Goal: Task Accomplishment & Management: Complete application form

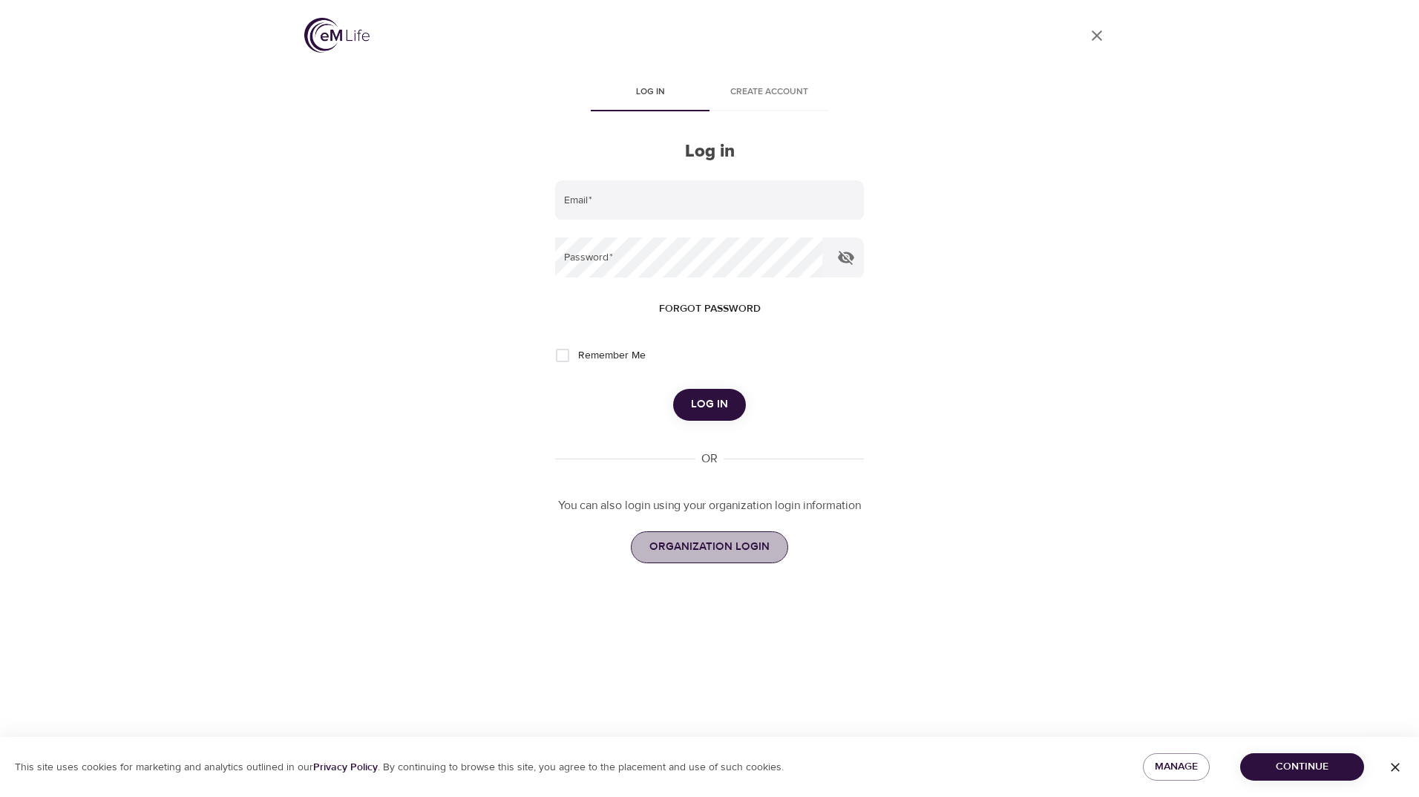
click at [729, 543] on span "ORGANIZATION LOGIN" at bounding box center [709, 546] width 120 height 19
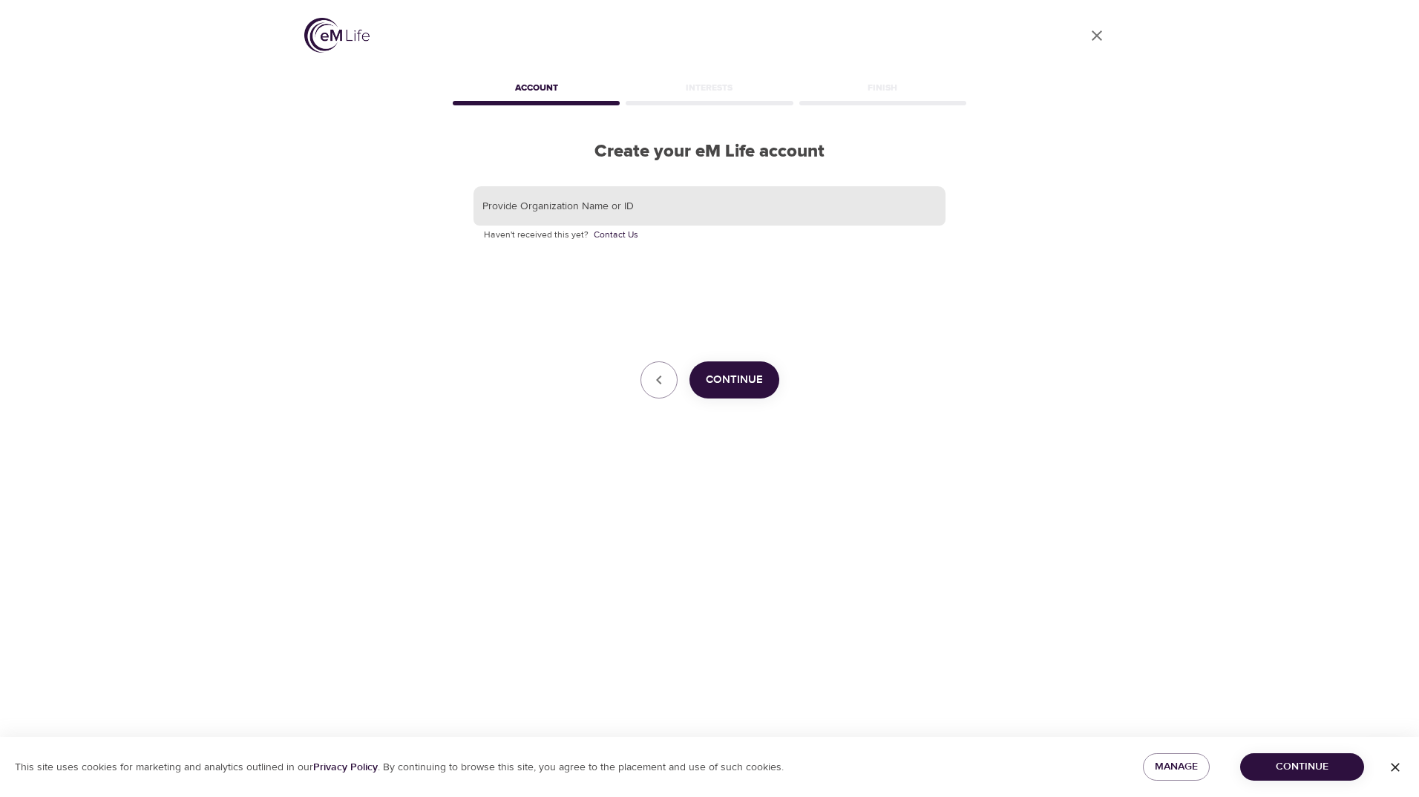
click at [637, 206] on input "text" at bounding box center [709, 206] width 472 height 40
click at [657, 374] on icon "button" at bounding box center [659, 380] width 18 height 18
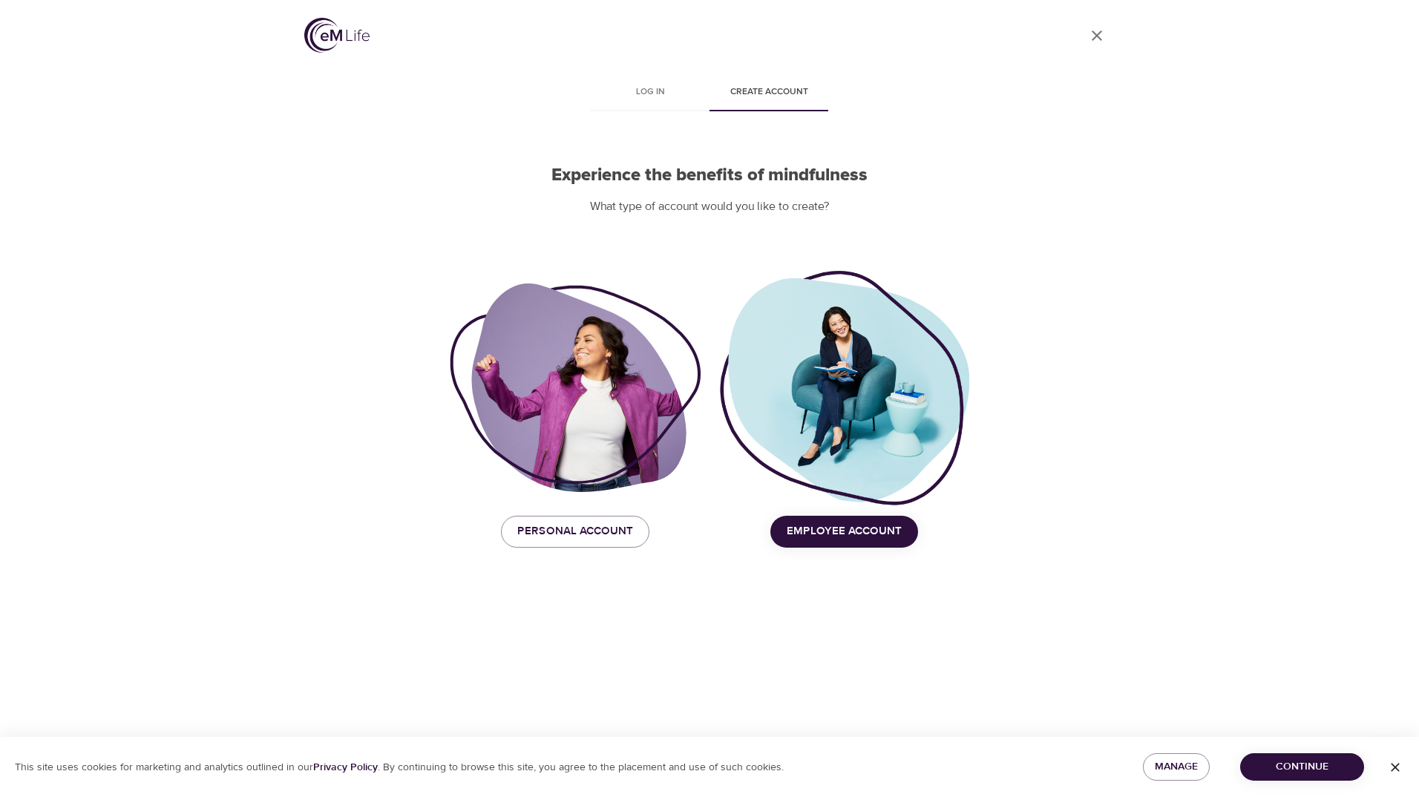
click at [885, 528] on span "Employee Account" at bounding box center [844, 531] width 115 height 19
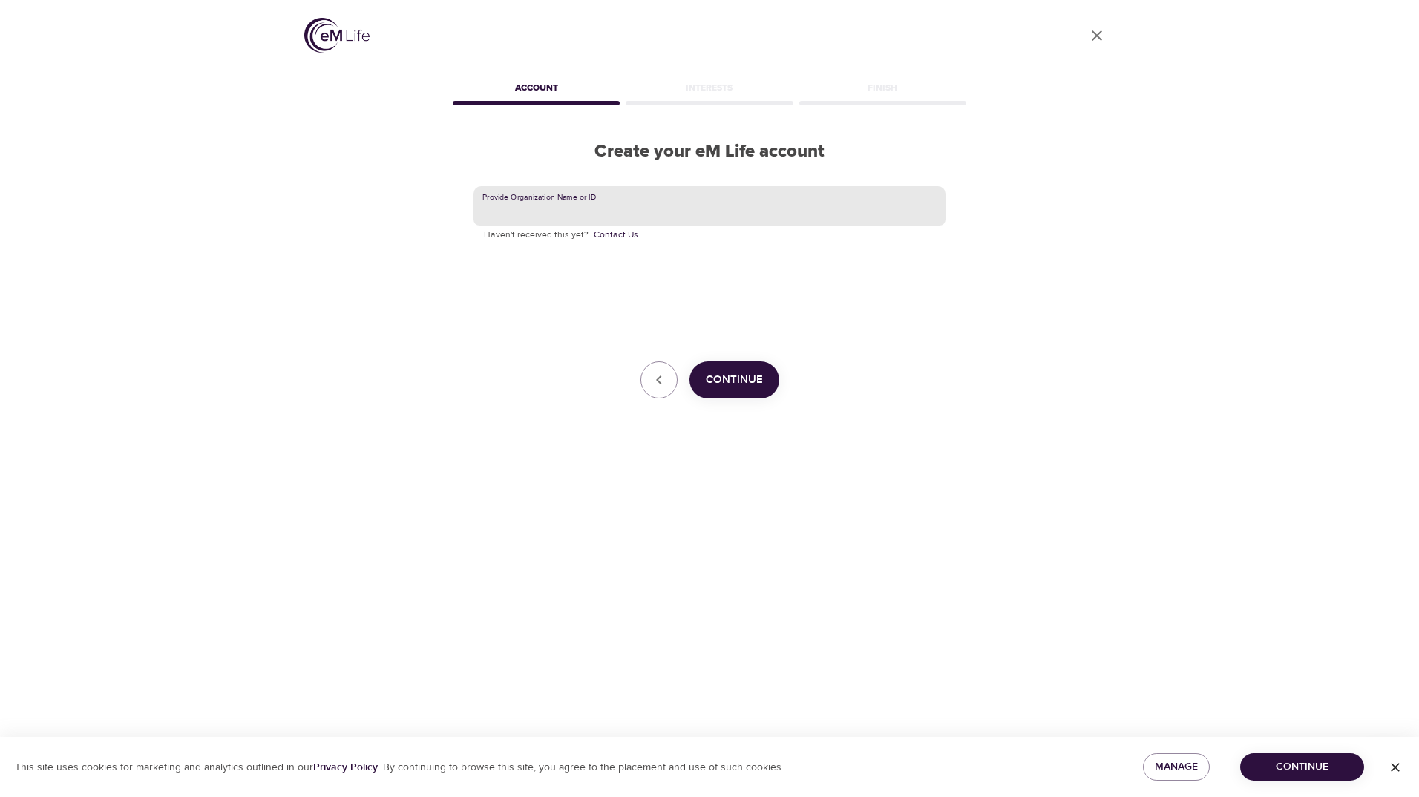
click at [583, 216] on input "text" at bounding box center [709, 206] width 472 height 40
click at [660, 378] on icon "button" at bounding box center [659, 380] width 18 height 18
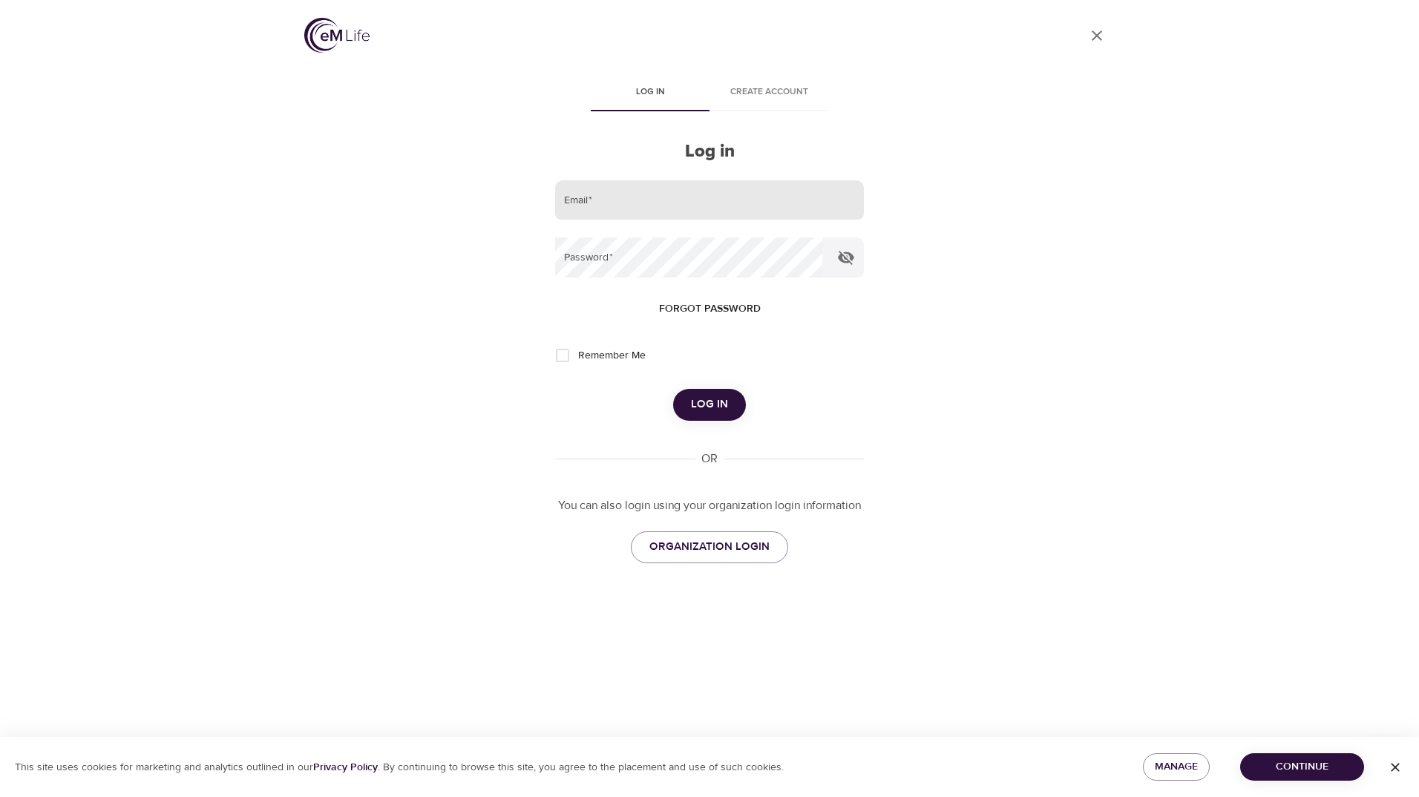
click at [599, 195] on input "email" at bounding box center [709, 200] width 309 height 40
type input "lisa.preble@ssmhealth.com"
click at [673, 389] on button "Log in" at bounding box center [709, 404] width 73 height 31
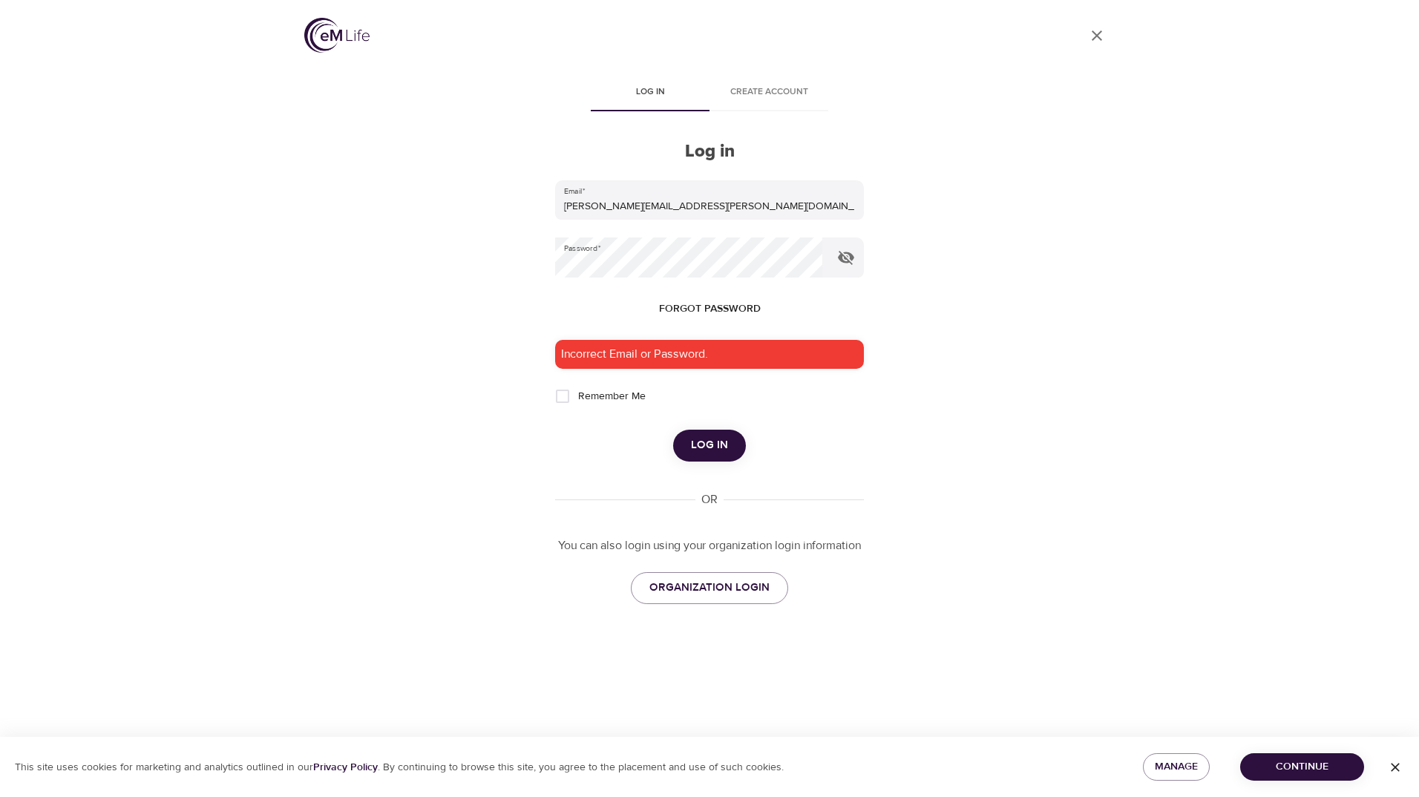
click at [660, 352] on div "Incorrect Email or Password." at bounding box center [709, 354] width 309 height 29
click at [660, 361] on div "Incorrect Email or Password." at bounding box center [709, 354] width 309 height 29
click at [689, 308] on span "Forgot password" at bounding box center [710, 309] width 102 height 19
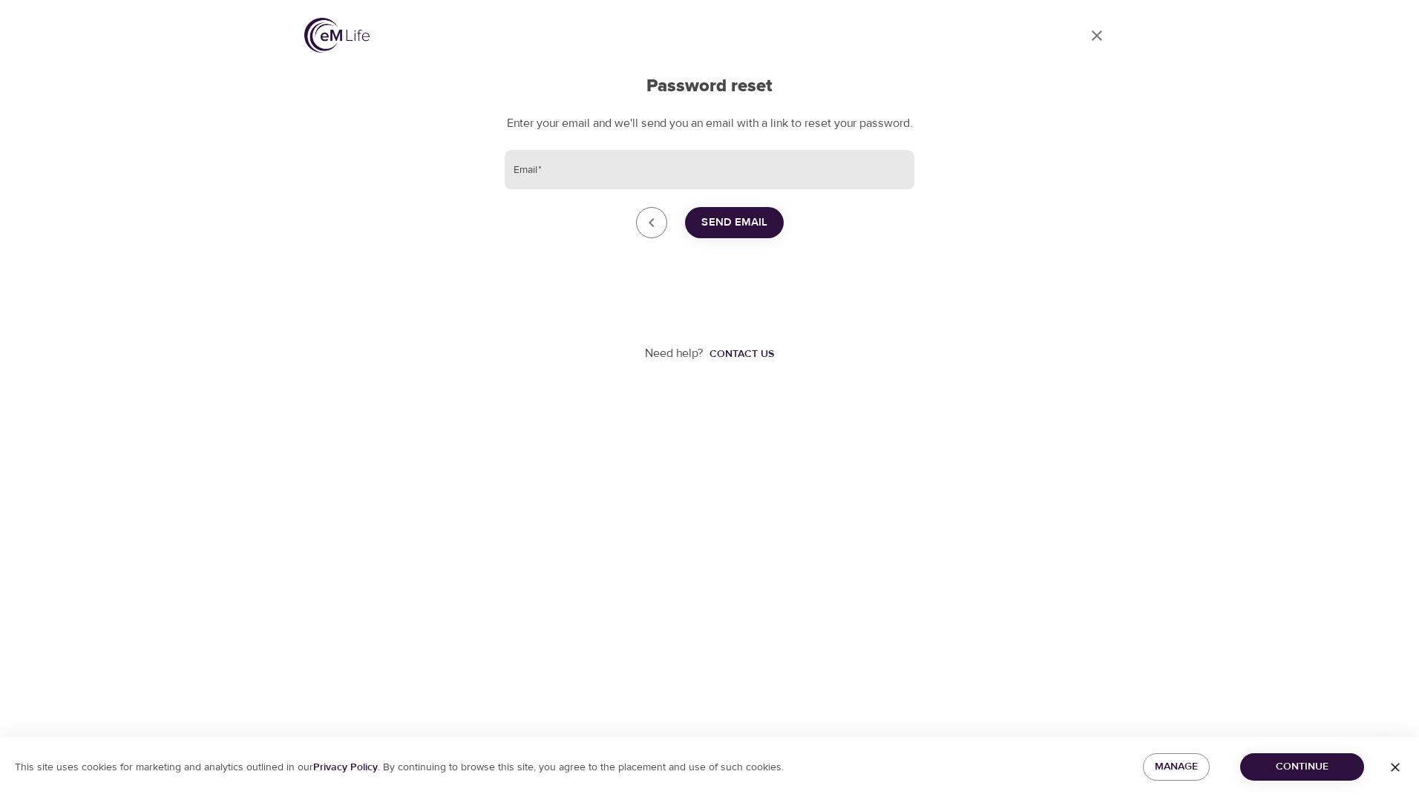
click at [609, 186] on input "Email   *" at bounding box center [710, 170] width 410 height 40
type input "lisa.preble@ssmhealth.com"
click at [729, 232] on span "Send Email" at bounding box center [734, 222] width 66 height 19
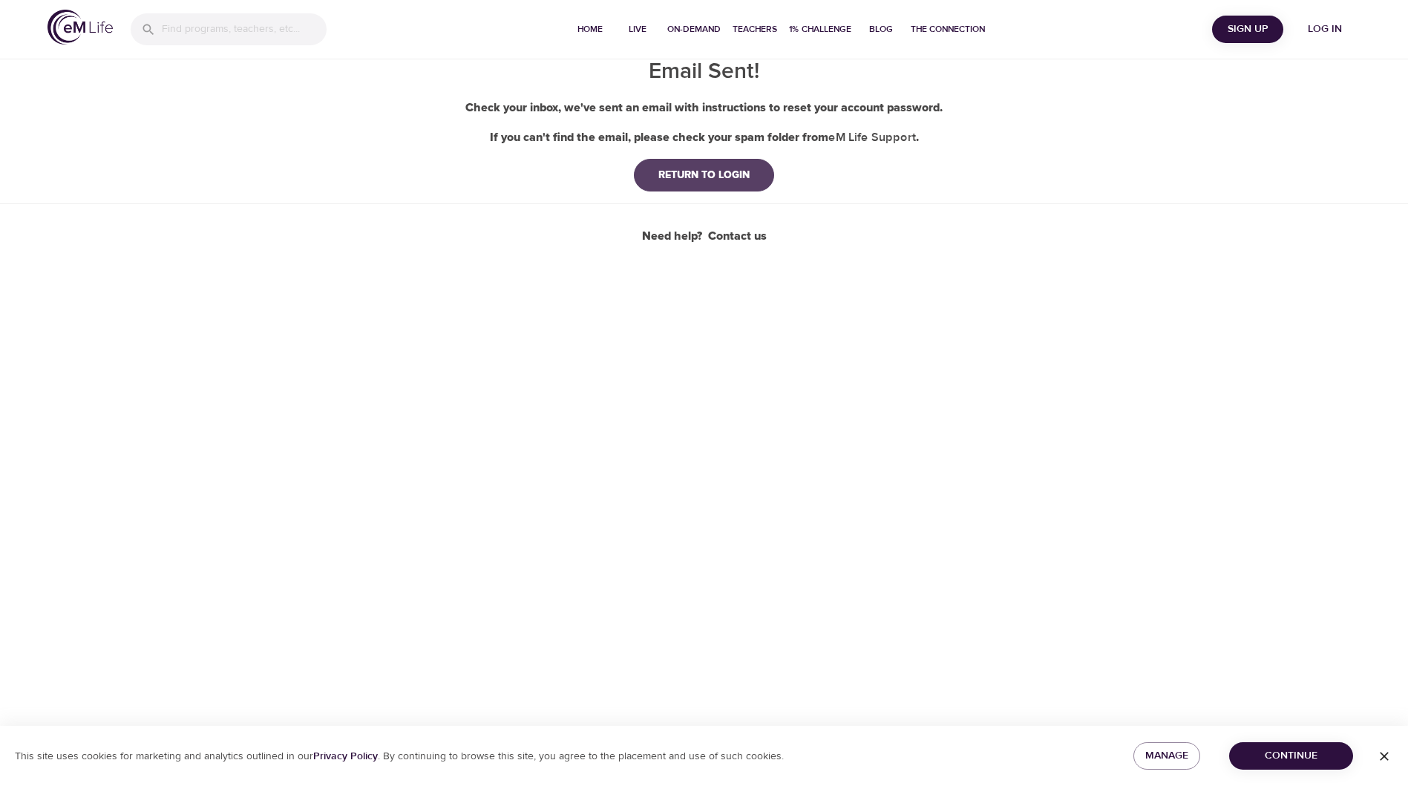
click at [744, 170] on div "RETURN TO LOGIN" at bounding box center [703, 175] width 115 height 15
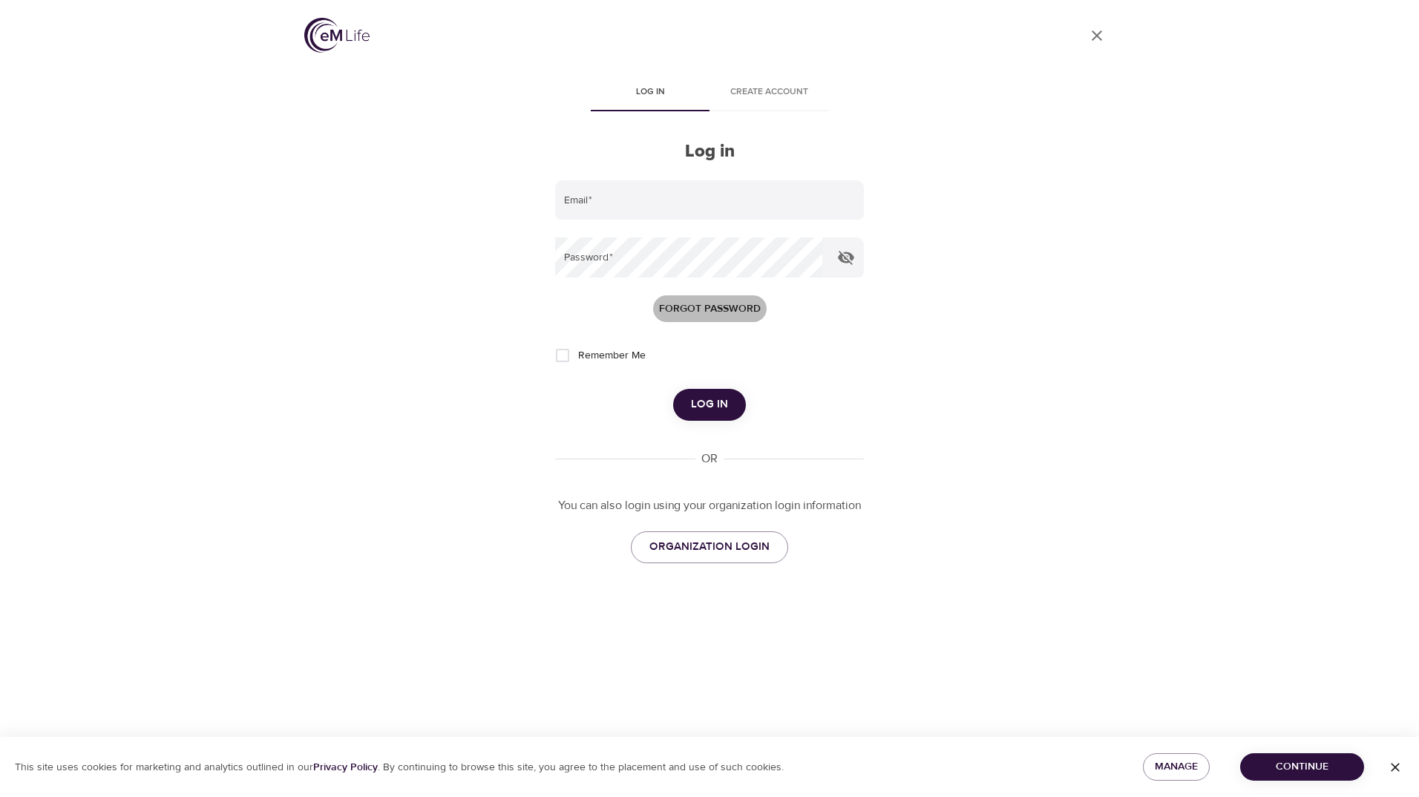
click at [695, 309] on span "Forgot password" at bounding box center [710, 309] width 102 height 19
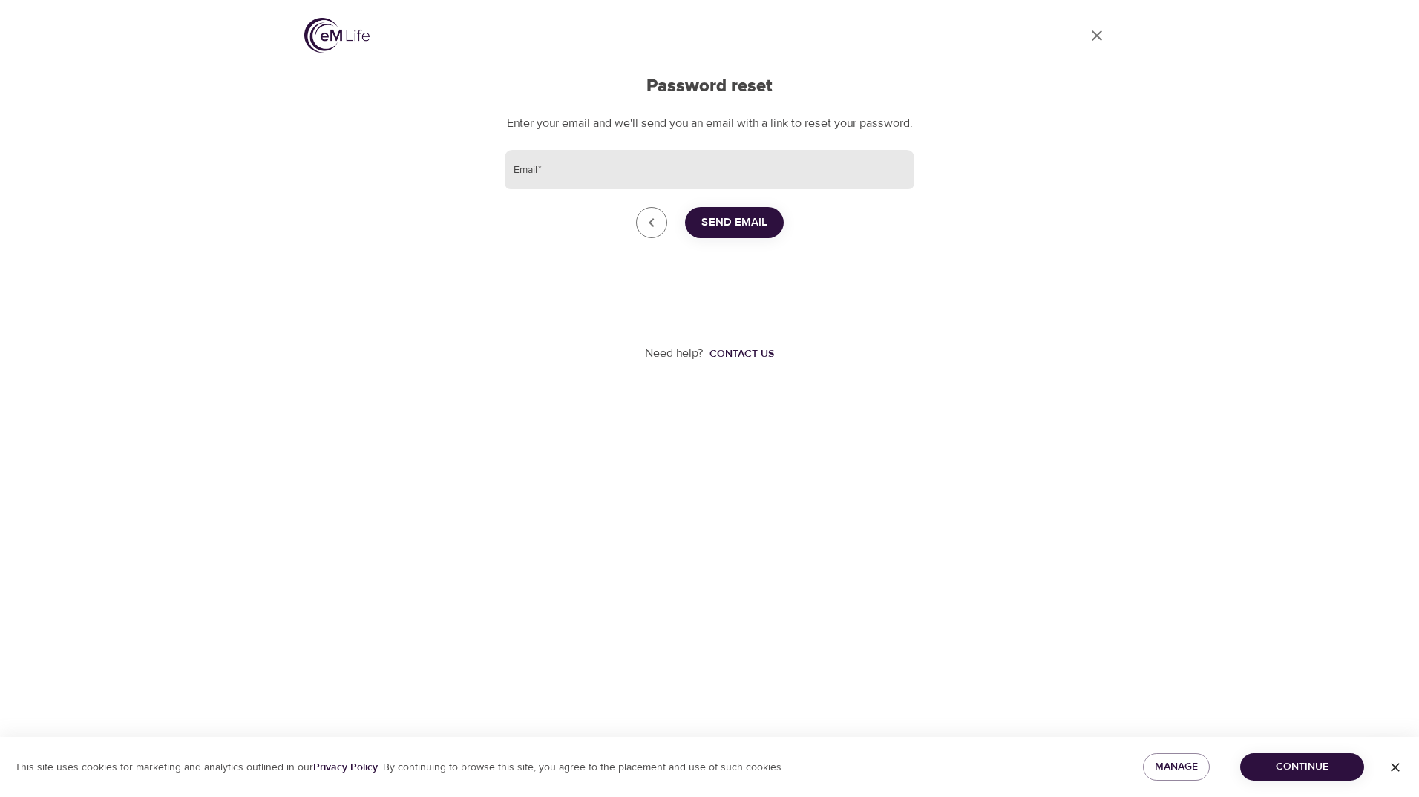
click at [608, 180] on input "Email   *" at bounding box center [710, 170] width 410 height 40
type input "[EMAIL_ADDRESS][DOMAIN_NAME]"
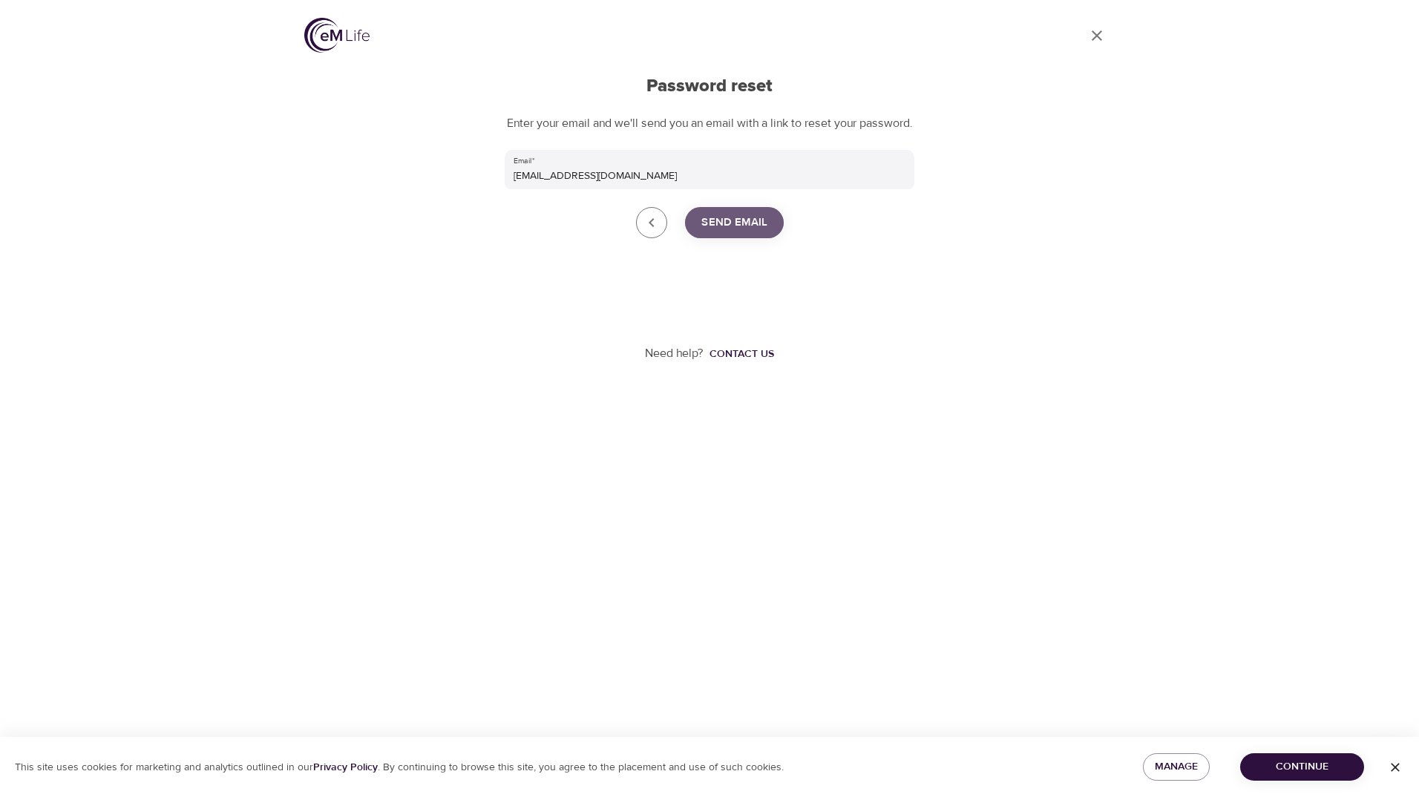
click at [709, 232] on span "Send Email" at bounding box center [734, 222] width 66 height 19
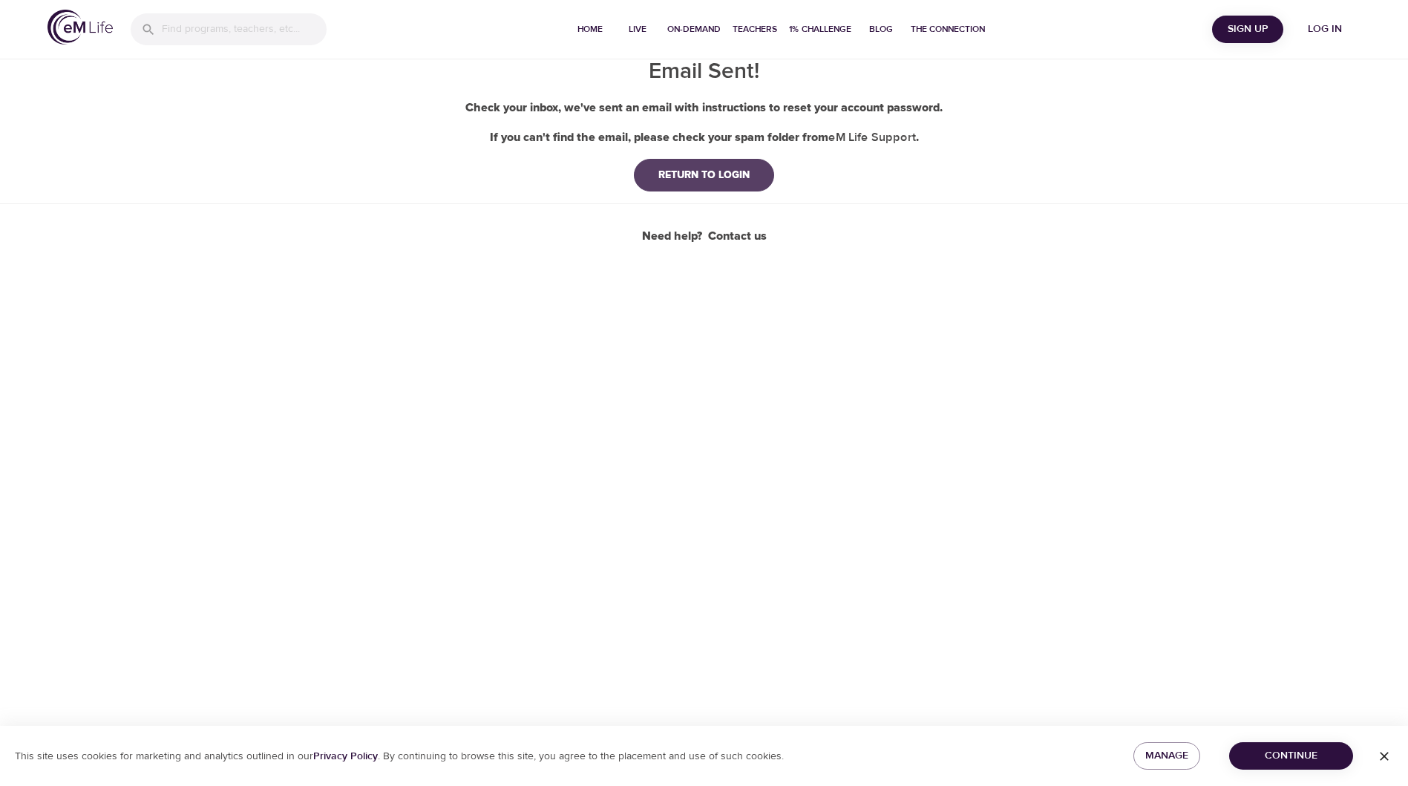
click at [694, 172] on div "RETURN TO LOGIN" at bounding box center [703, 175] width 115 height 15
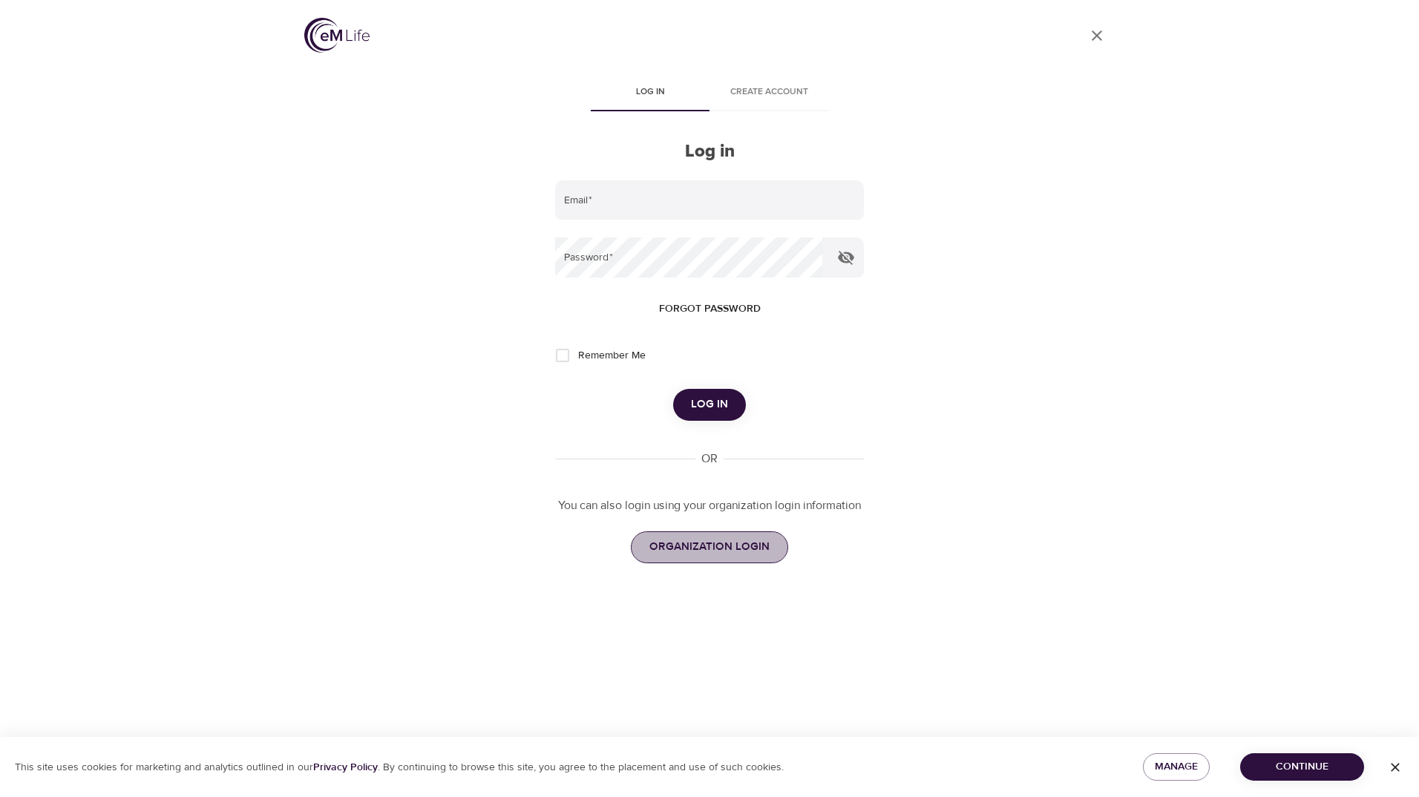
click at [721, 554] on span "ORGANIZATION LOGIN" at bounding box center [709, 546] width 120 height 19
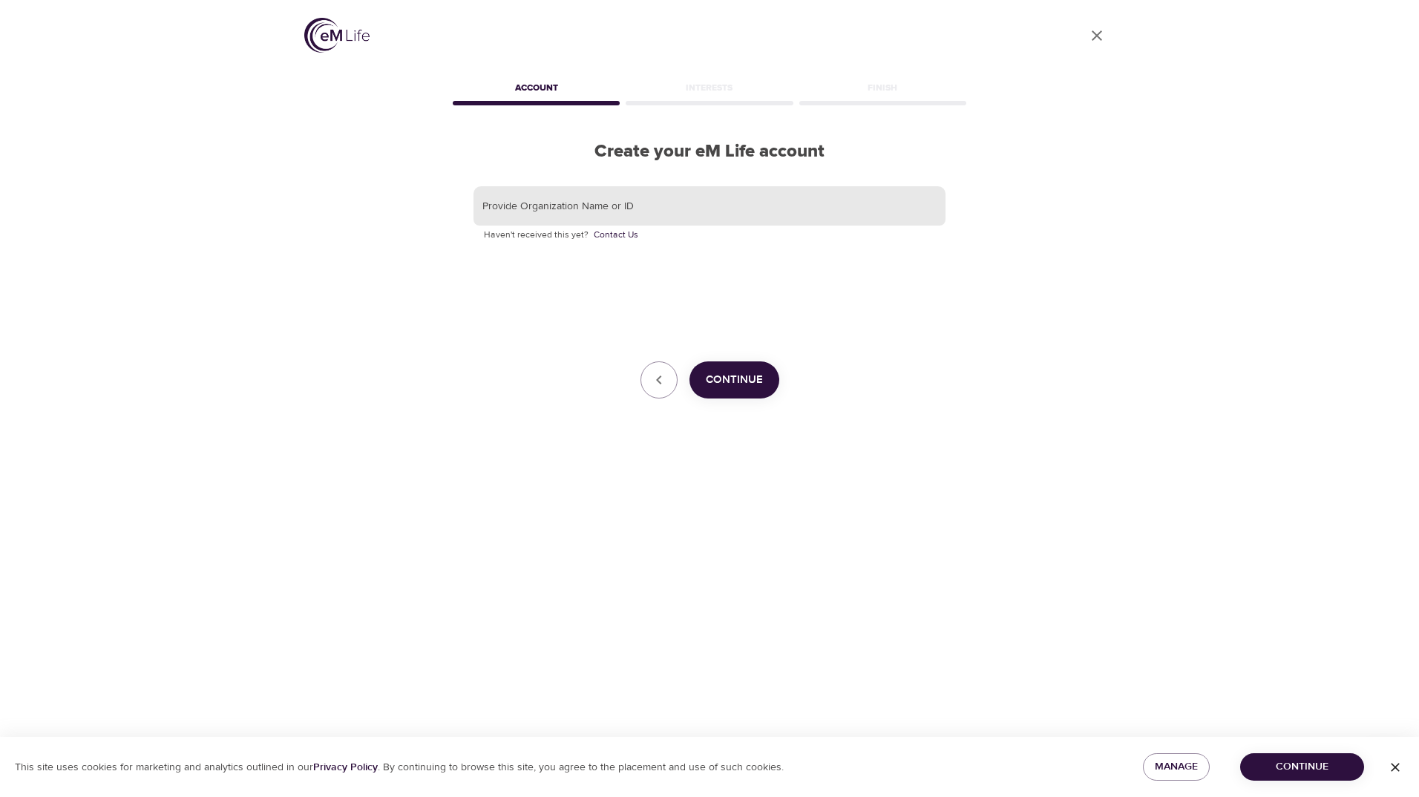
click at [577, 206] on input "text" at bounding box center [709, 206] width 472 height 40
click at [733, 364] on button "Continue" at bounding box center [734, 379] width 90 height 37
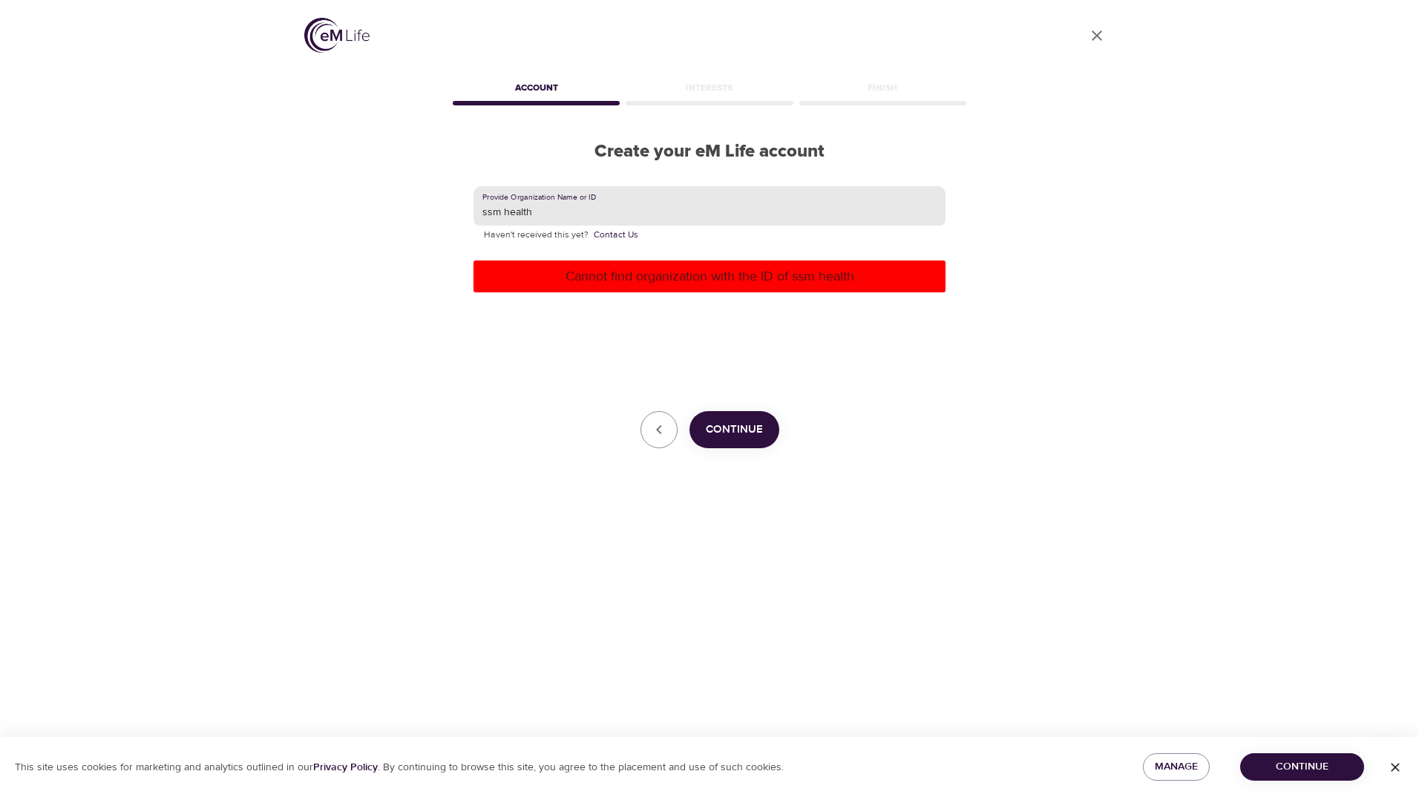
drag, startPoint x: 562, startPoint y: 209, endPoint x: 497, endPoint y: 216, distance: 65.0
click at [498, 215] on input "ssm health" at bounding box center [709, 206] width 472 height 40
type input "ssm"
click at [748, 426] on span "Continue" at bounding box center [734, 429] width 57 height 19
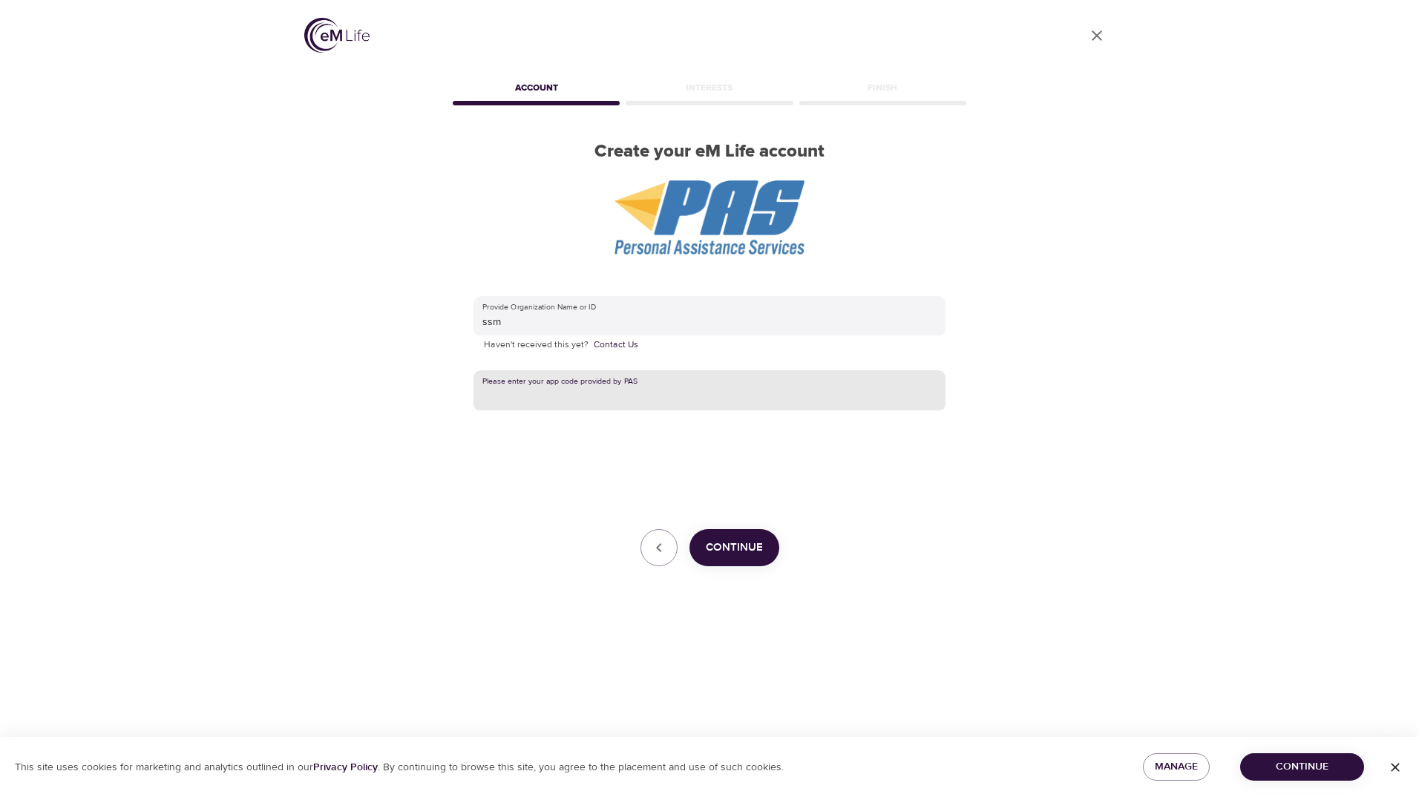
click at [644, 396] on input "text" at bounding box center [709, 390] width 472 height 40
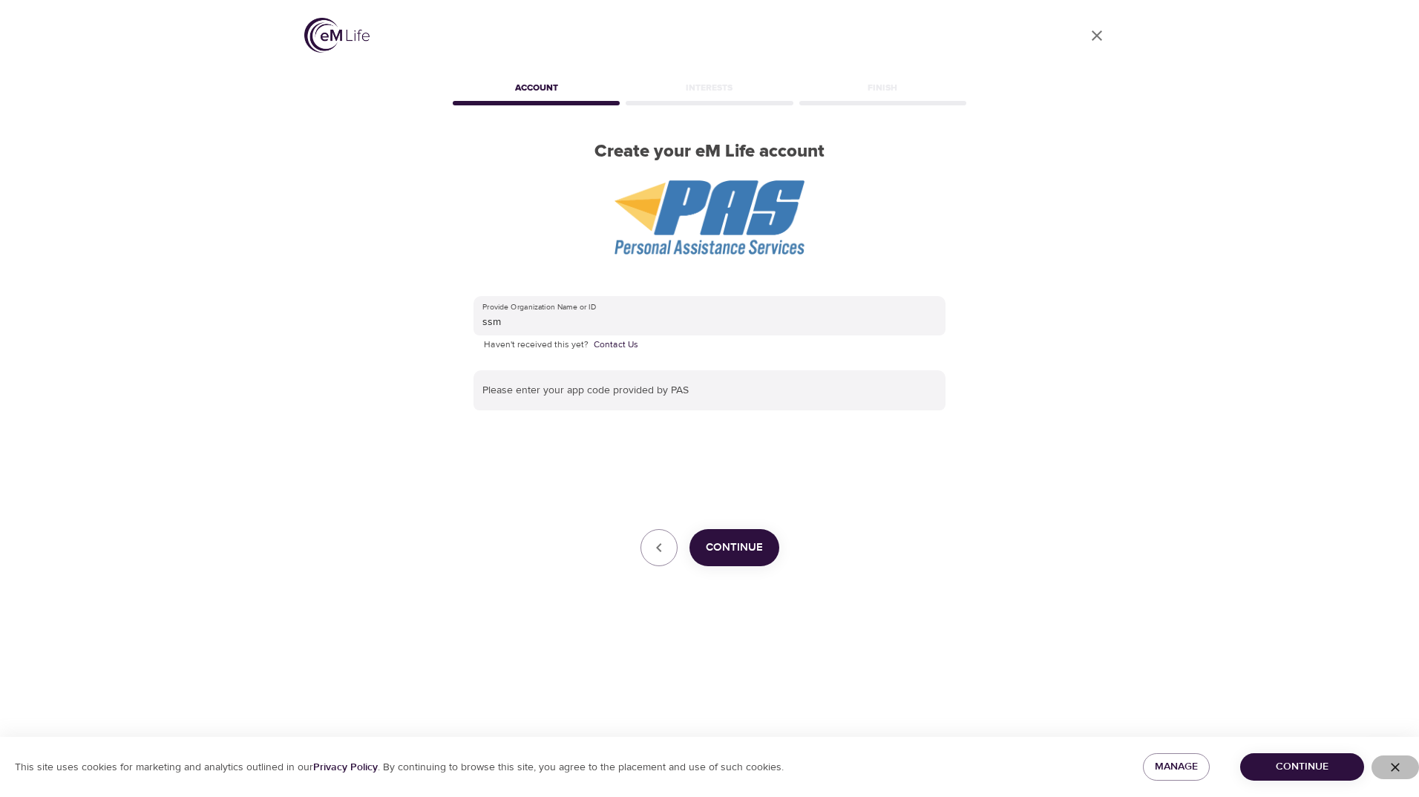
click at [1400, 761] on icon "button" at bounding box center [1395, 767] width 15 height 15
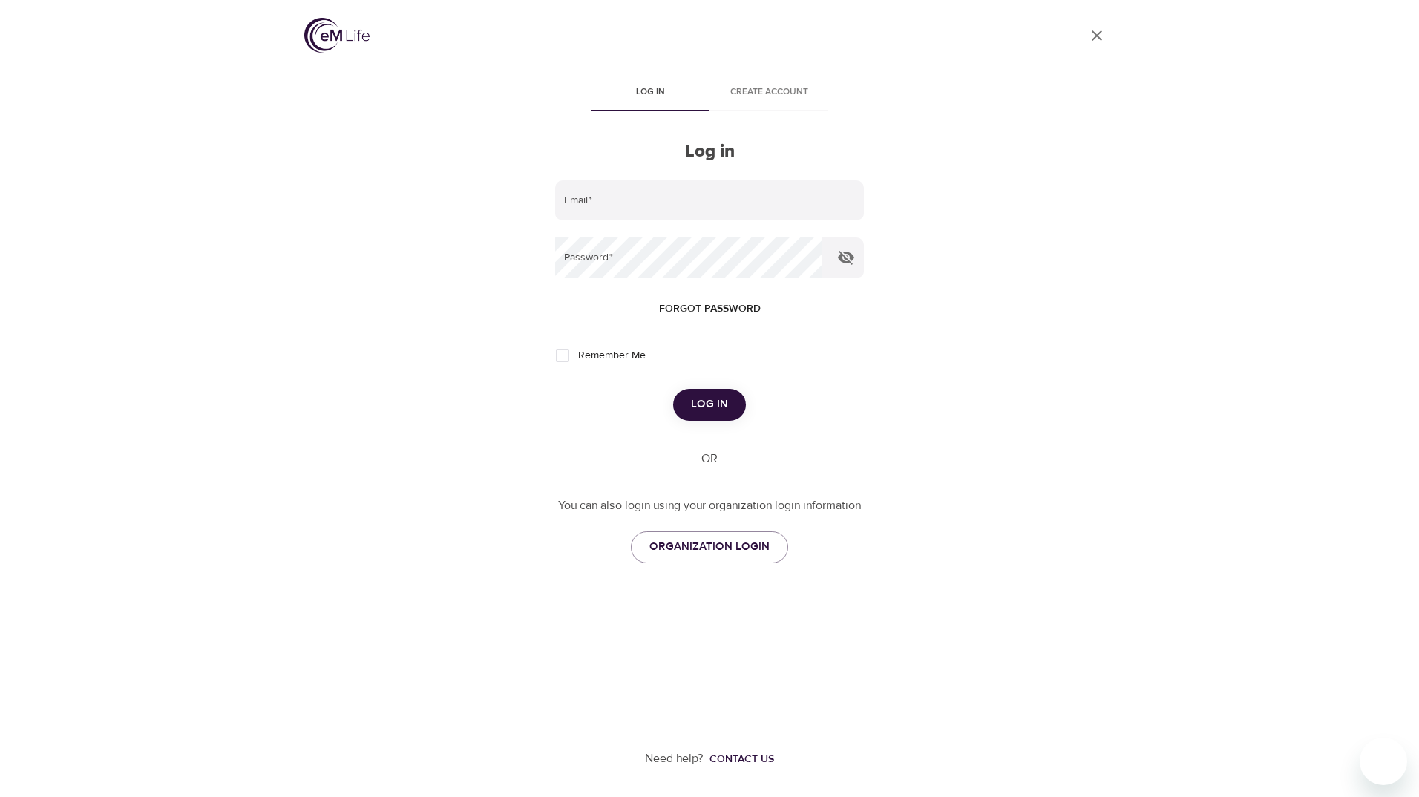
click at [705, 304] on span "Forgot password" at bounding box center [710, 309] width 102 height 19
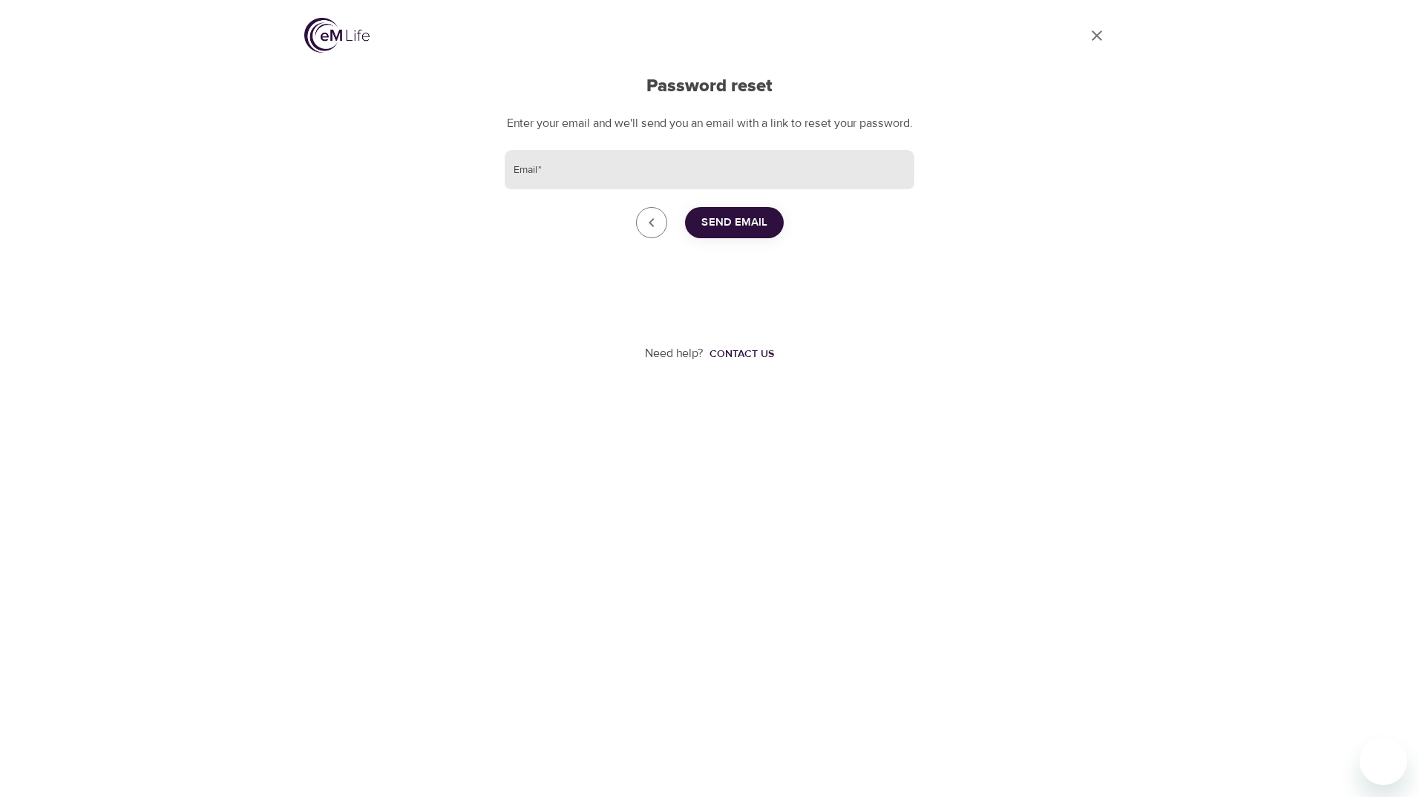
click at [604, 186] on input "Email   *" at bounding box center [710, 170] width 410 height 40
type input "[EMAIL_ADDRESS][DOMAIN_NAME]"
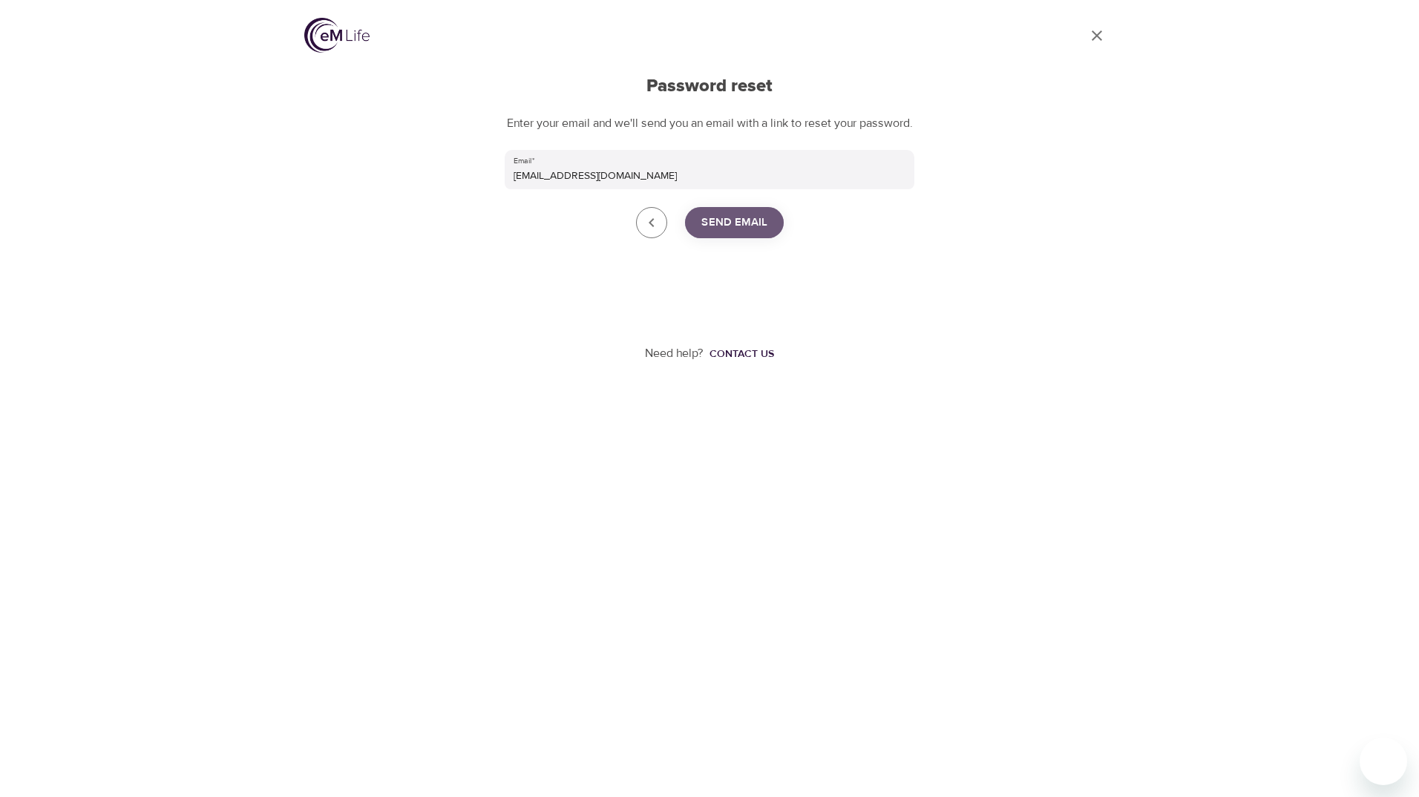
click at [723, 232] on span "Send Email" at bounding box center [734, 222] width 66 height 19
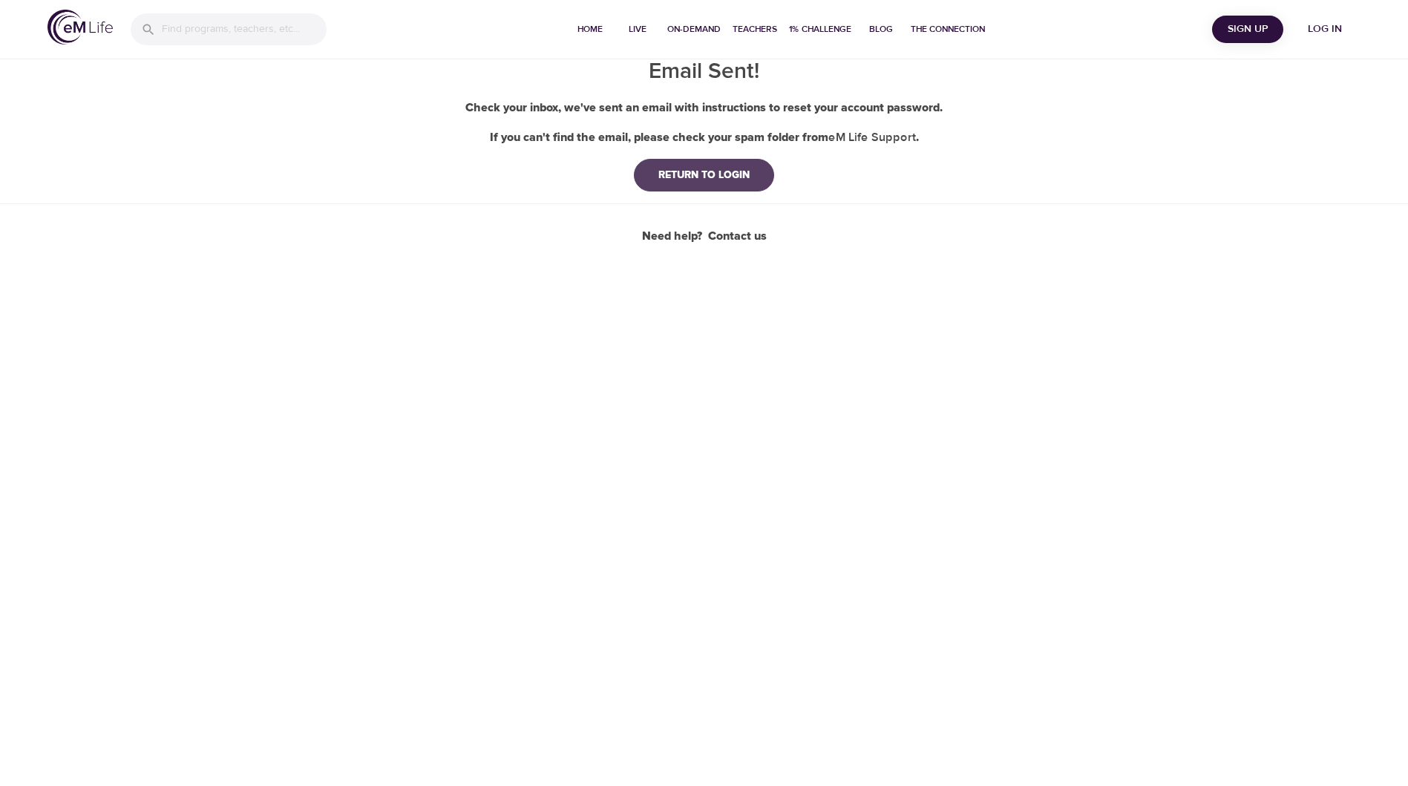
click at [701, 174] on div "RETURN TO LOGIN" at bounding box center [703, 175] width 115 height 15
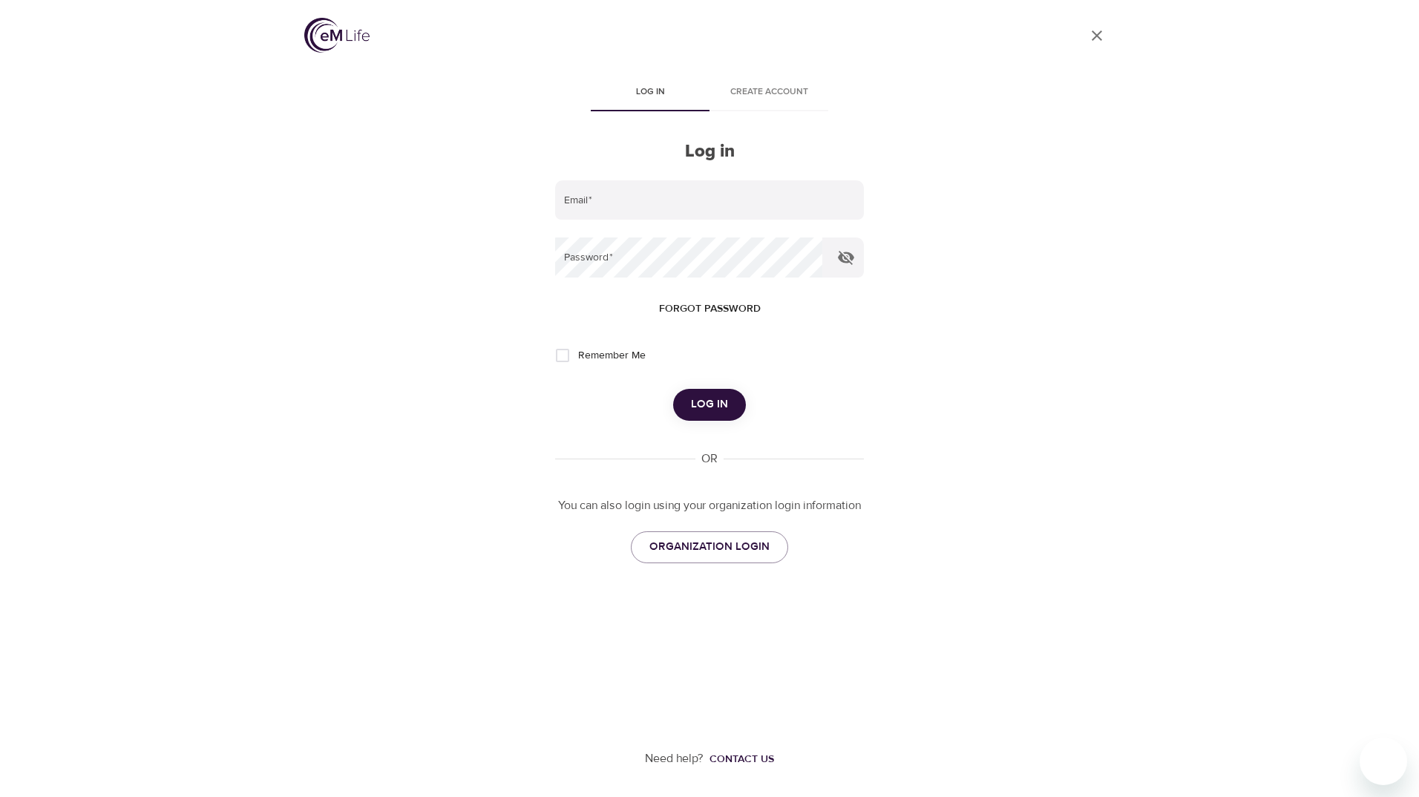
click at [1096, 36] on icon "close" at bounding box center [1097, 35] width 10 height 10
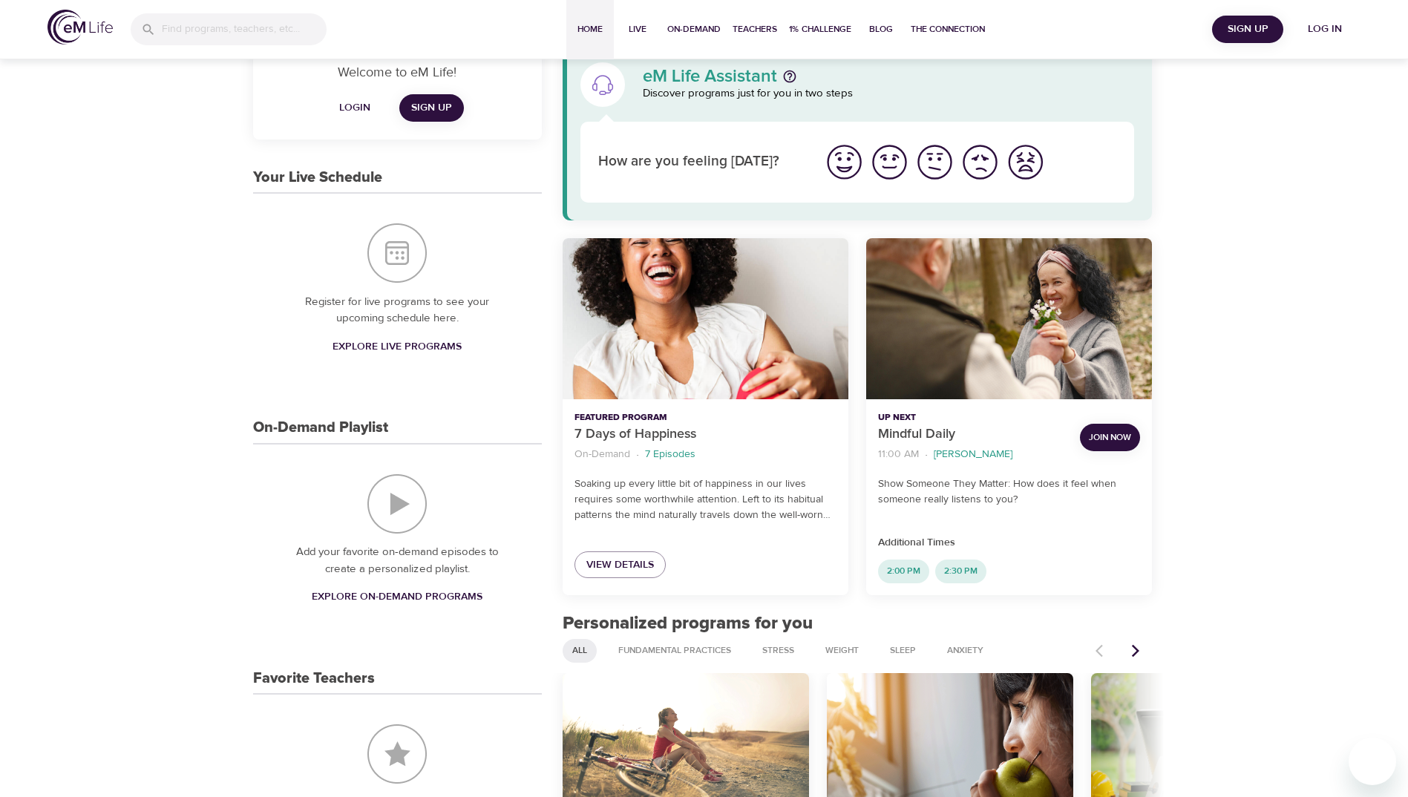
scroll to position [74, 0]
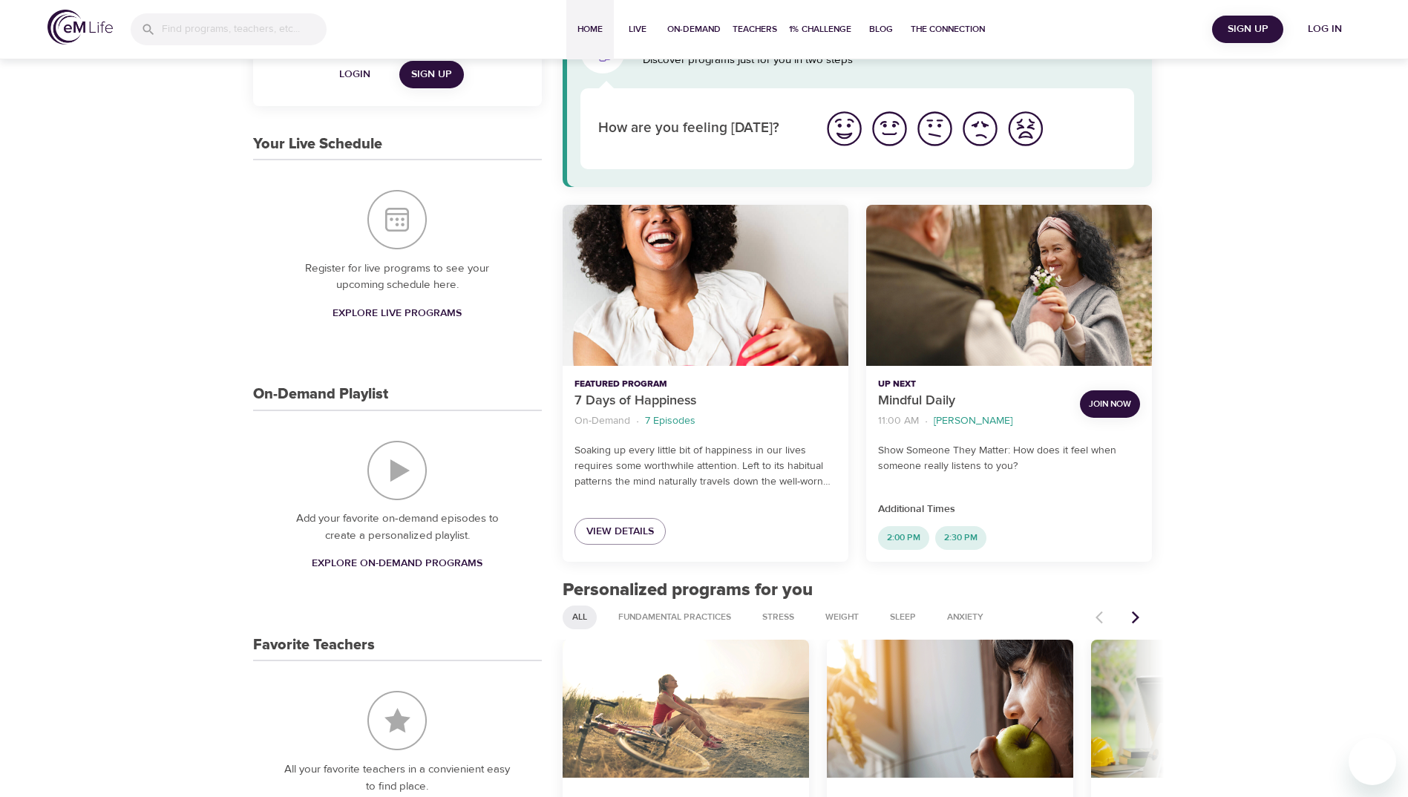
click at [1242, 30] on span "Sign Up" at bounding box center [1247, 29] width 59 height 19
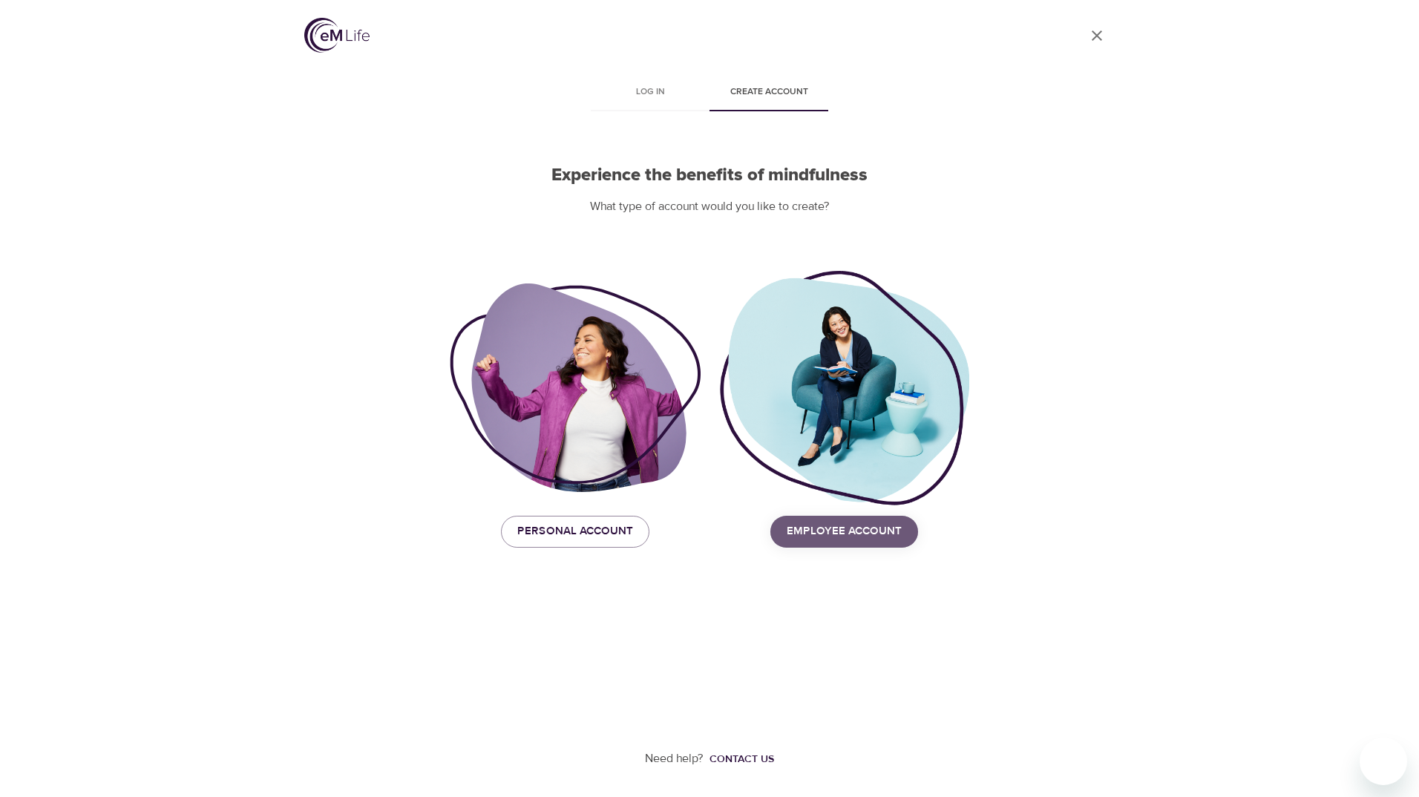
click at [884, 527] on span "Employee Account" at bounding box center [844, 531] width 115 height 19
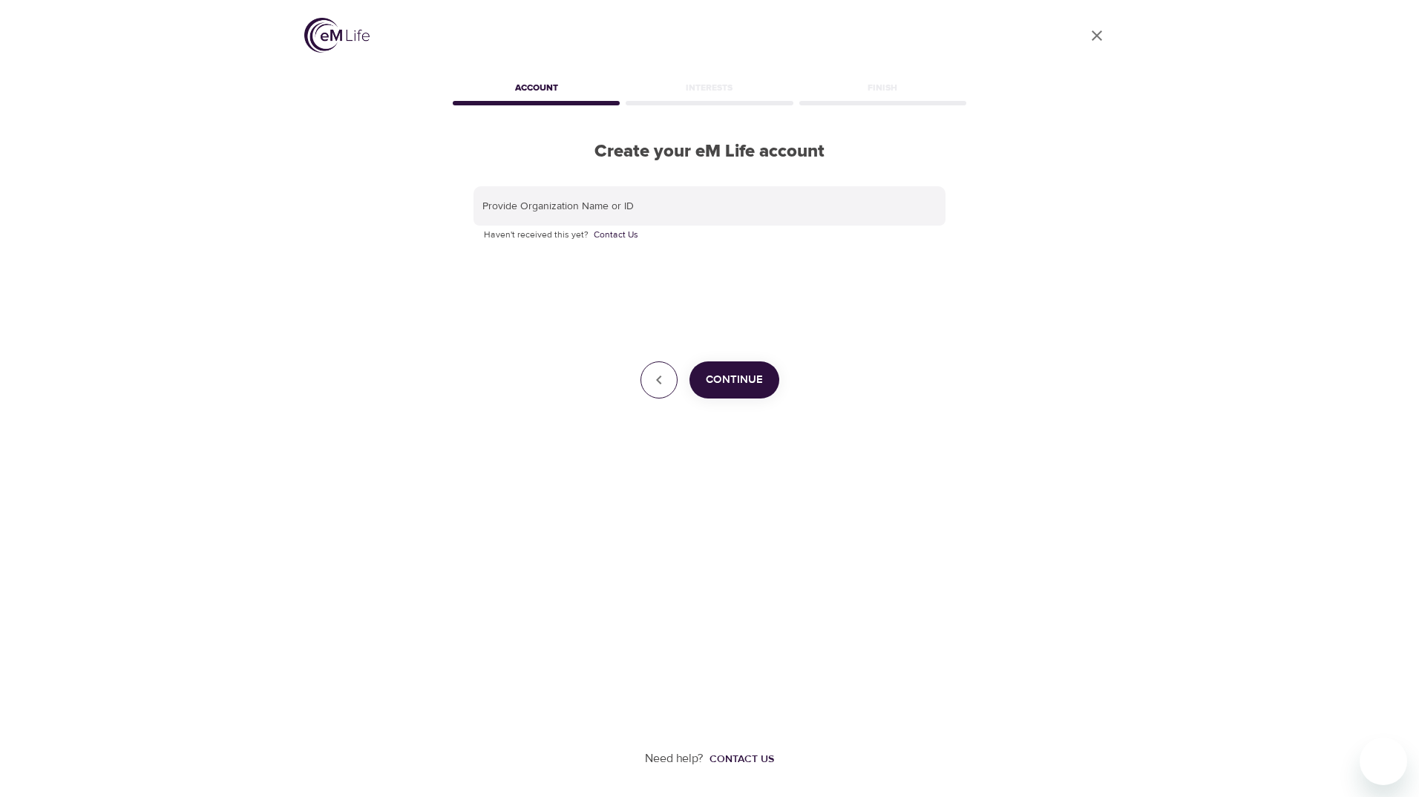
click at [654, 387] on icon "button" at bounding box center [659, 380] width 18 height 18
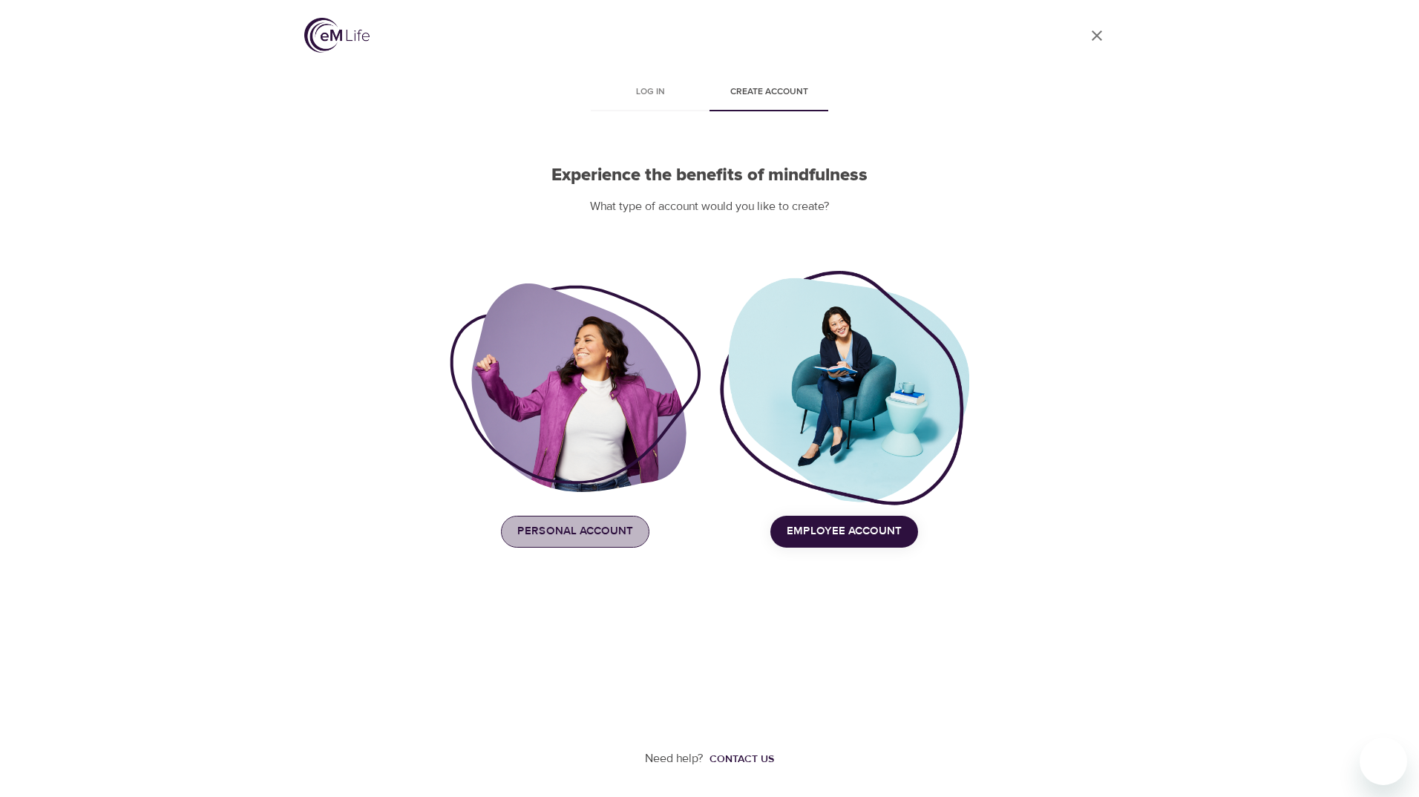
click at [624, 532] on span "Personal Account" at bounding box center [575, 531] width 116 height 19
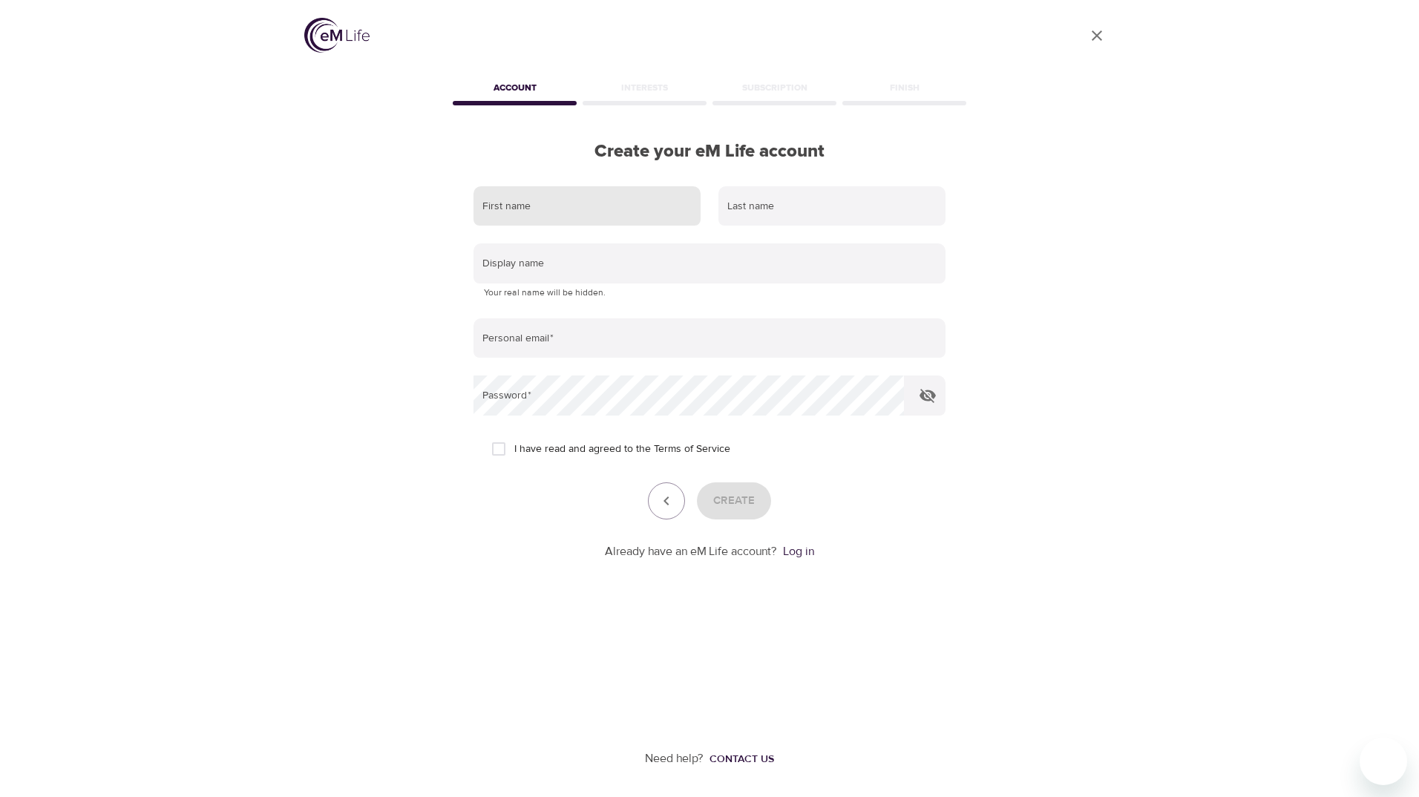
click at [511, 209] on input "text" at bounding box center [586, 206] width 227 height 40
type input "Lisa"
type input "Preble"
type input "Lisap"
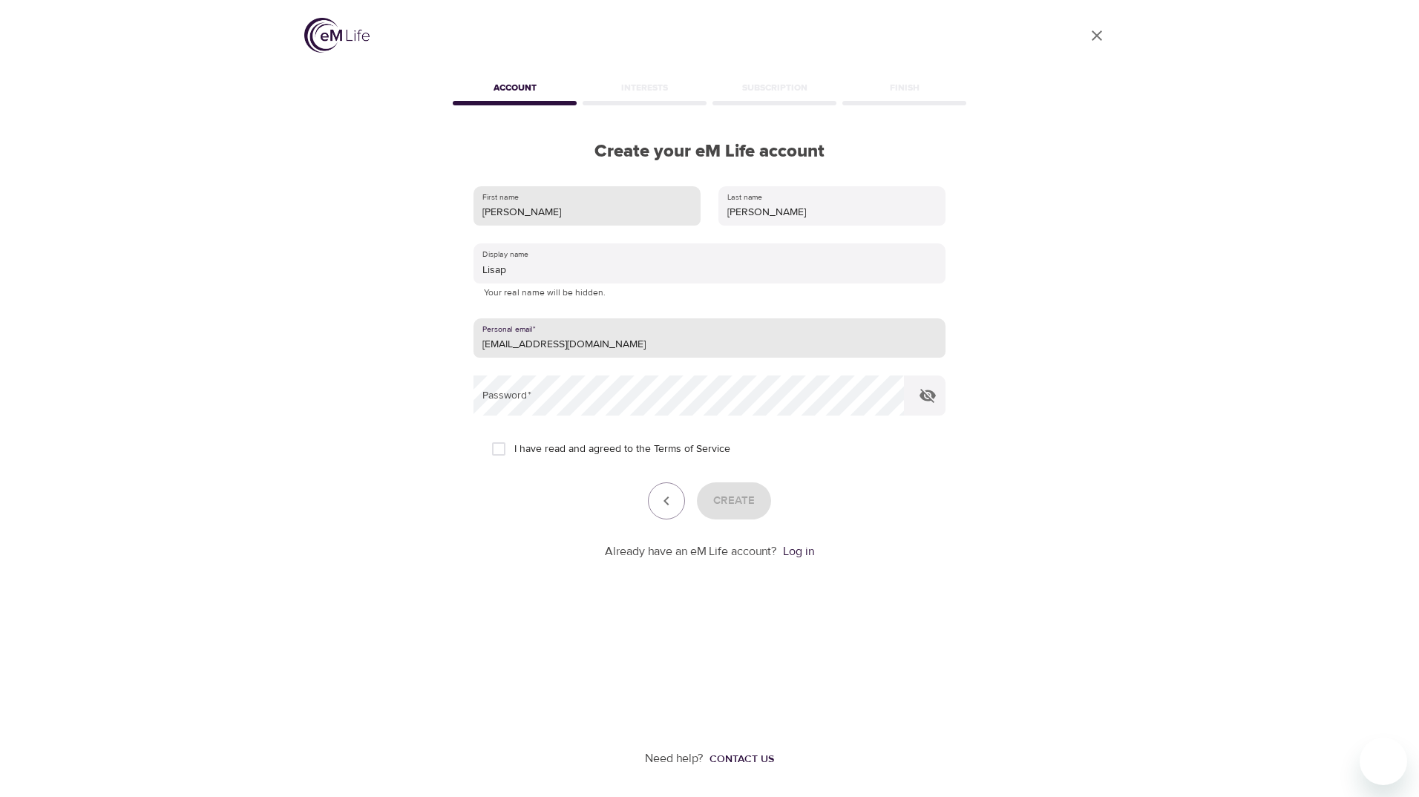
type input "[EMAIL_ADDRESS][DOMAIN_NAME]"
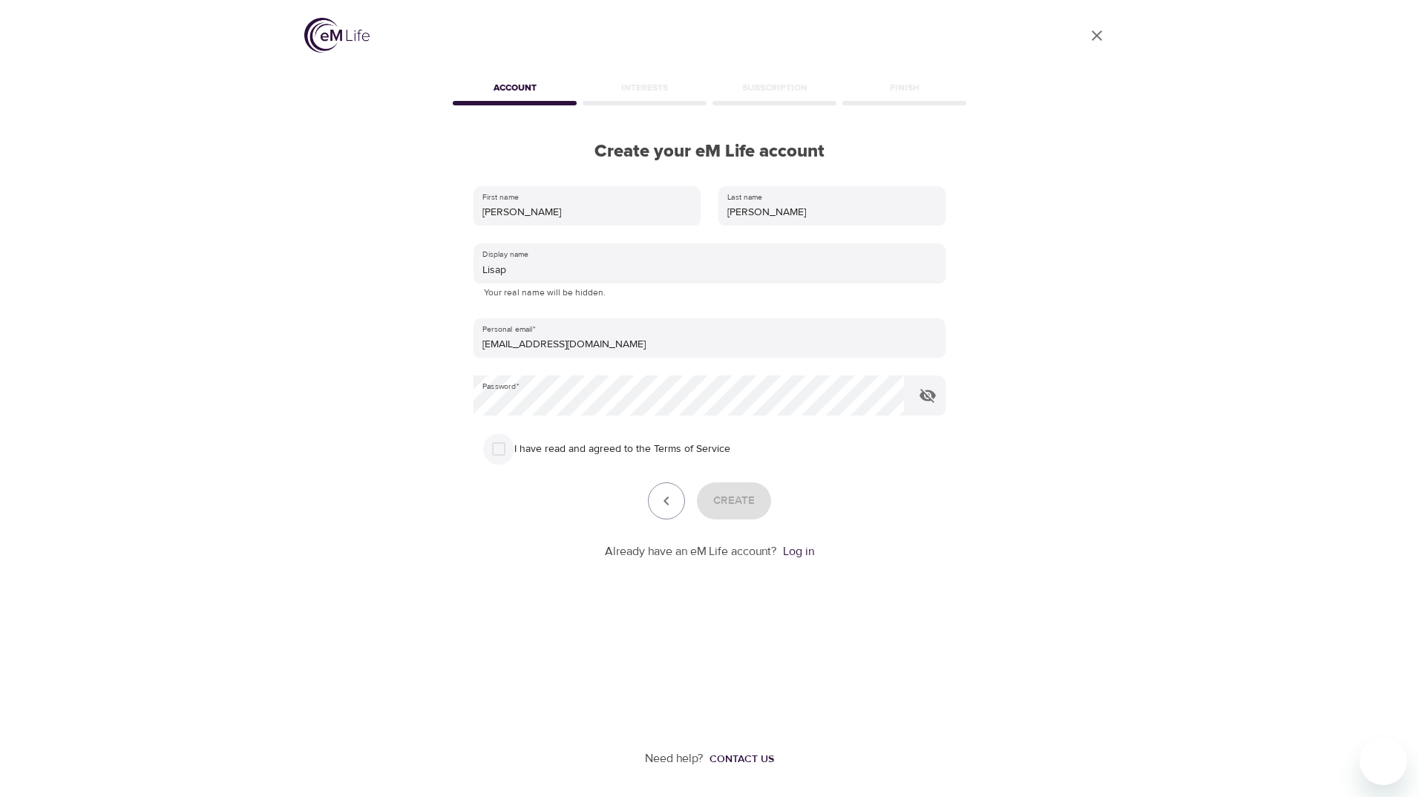
click at [500, 448] on input "I have read and agreed to the Terms of Service" at bounding box center [498, 448] width 31 height 31
checkbox input "true"
click at [754, 508] on span "Create" at bounding box center [734, 500] width 42 height 19
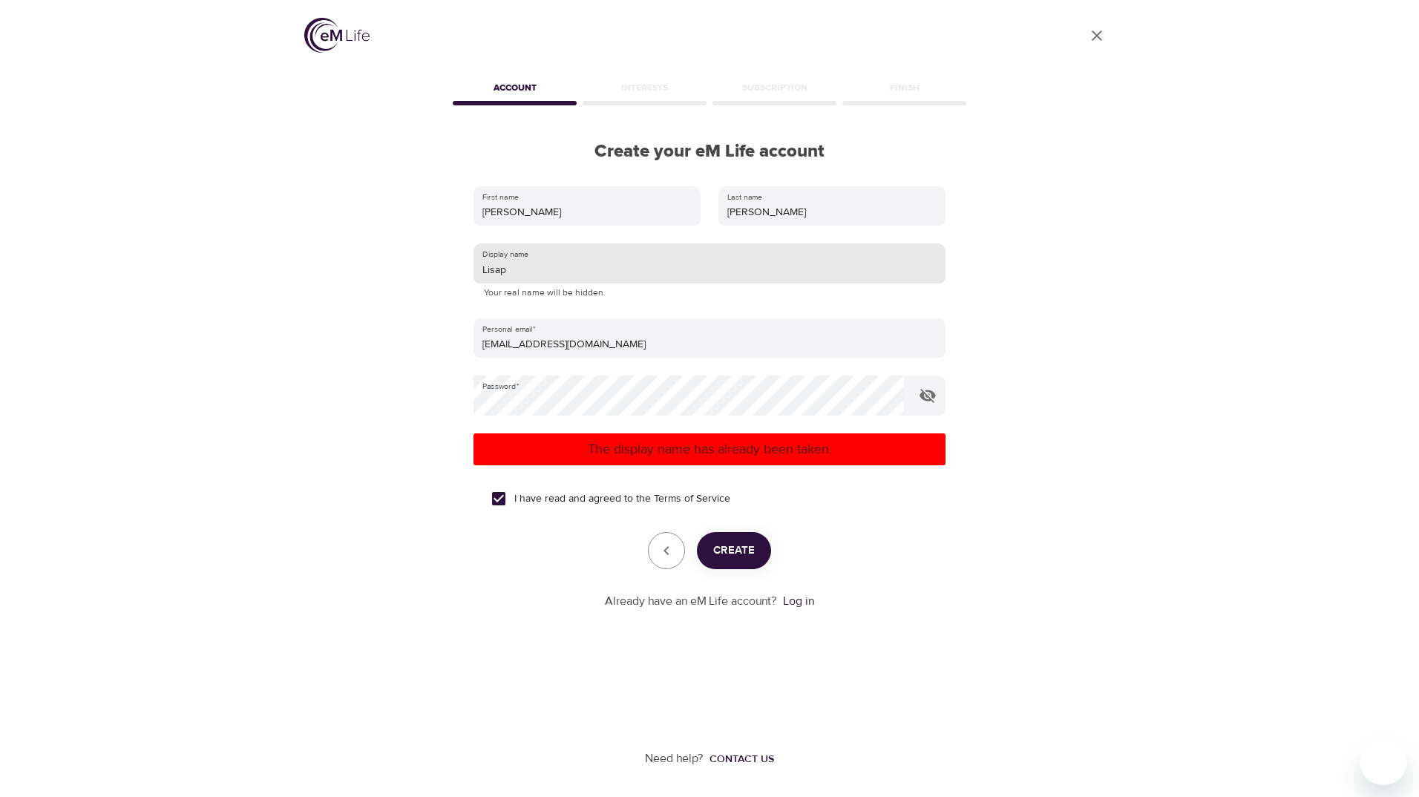
click at [523, 271] on input "Lisap" at bounding box center [709, 263] width 472 height 40
type input "Lisap73"
click at [735, 548] on span "Create" at bounding box center [734, 550] width 42 height 19
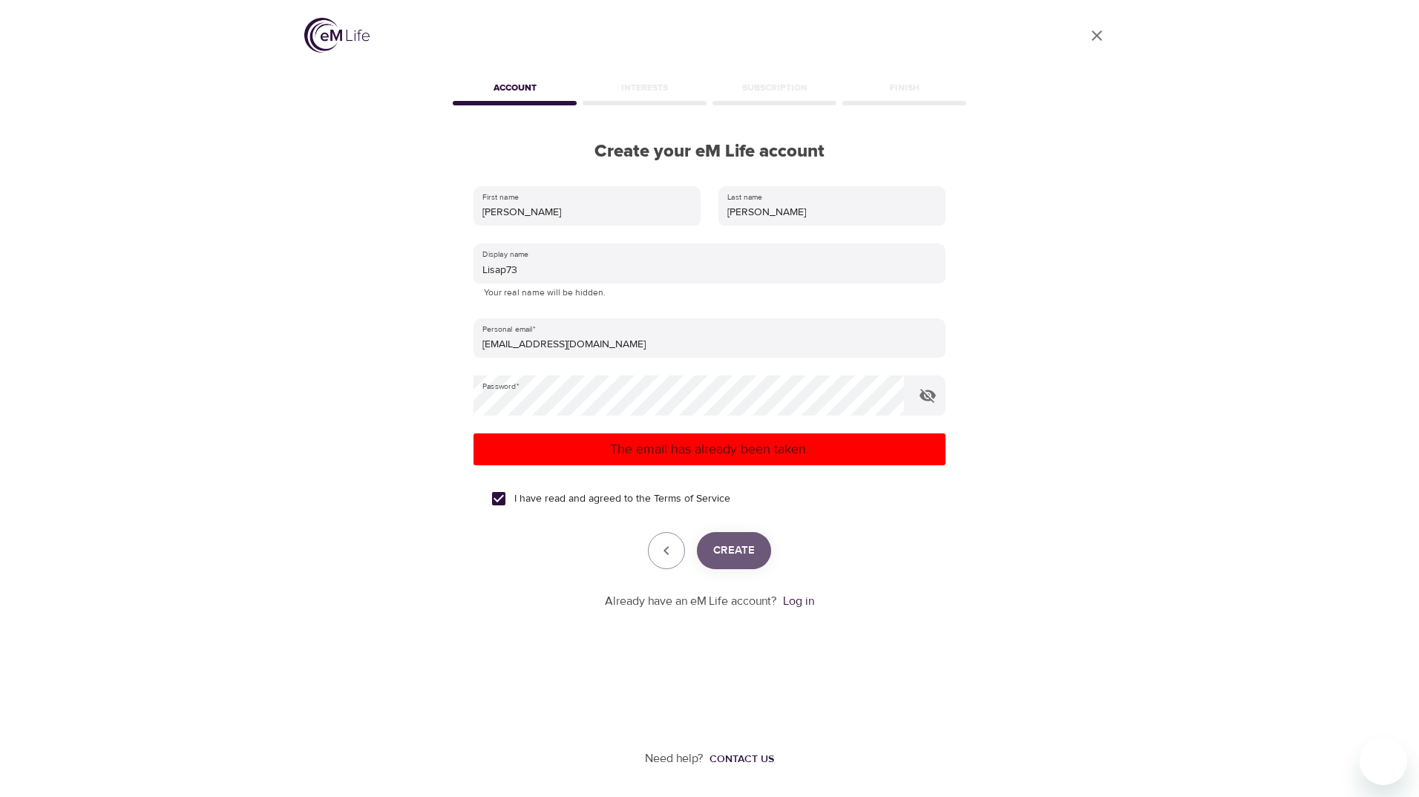
click at [735, 548] on span "Create" at bounding box center [734, 550] width 42 height 19
click at [792, 600] on link "Log in" at bounding box center [798, 601] width 31 height 15
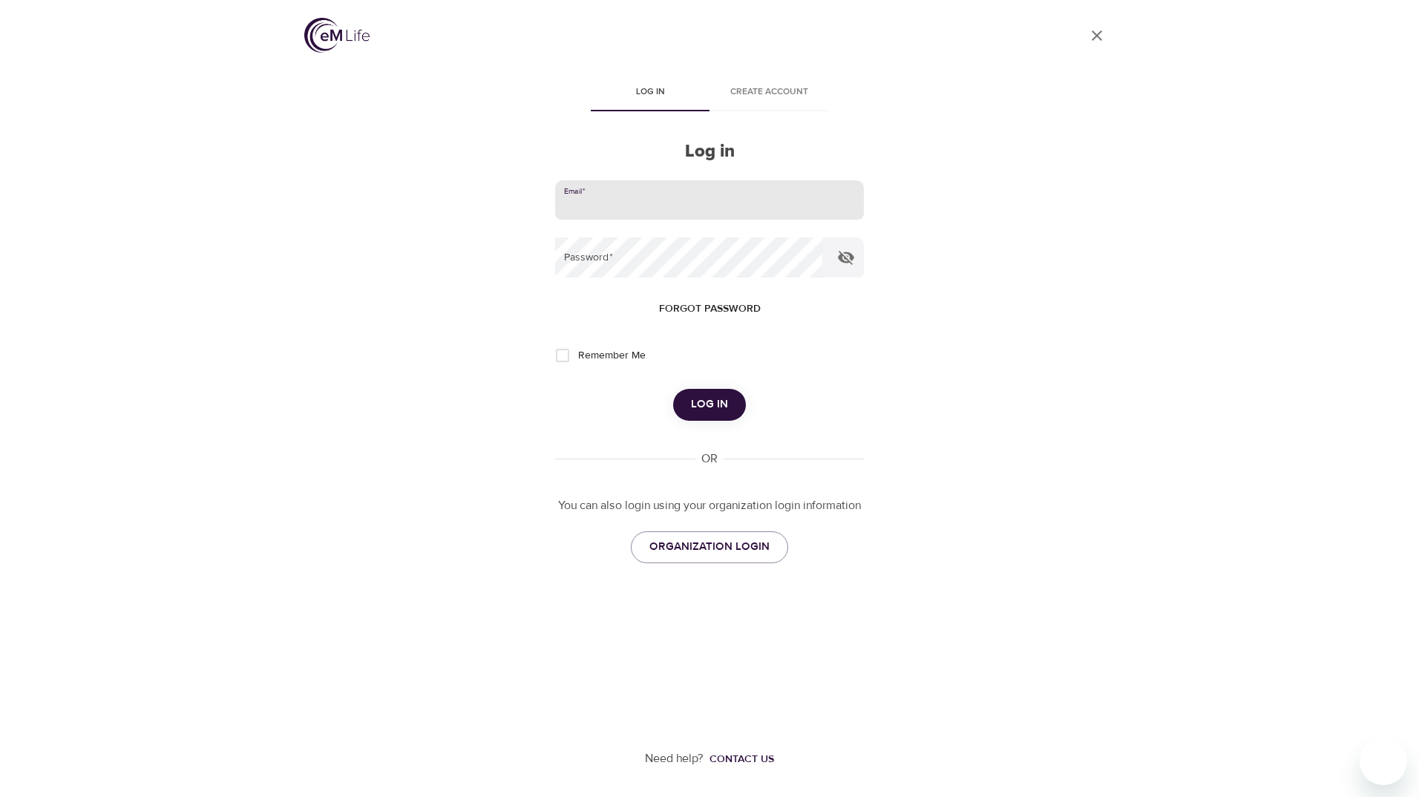
click at [623, 207] on input "email" at bounding box center [709, 200] width 309 height 40
type input "[EMAIL_ADDRESS][DOMAIN_NAME]"
click at [673, 389] on button "Log in" at bounding box center [709, 404] width 73 height 31
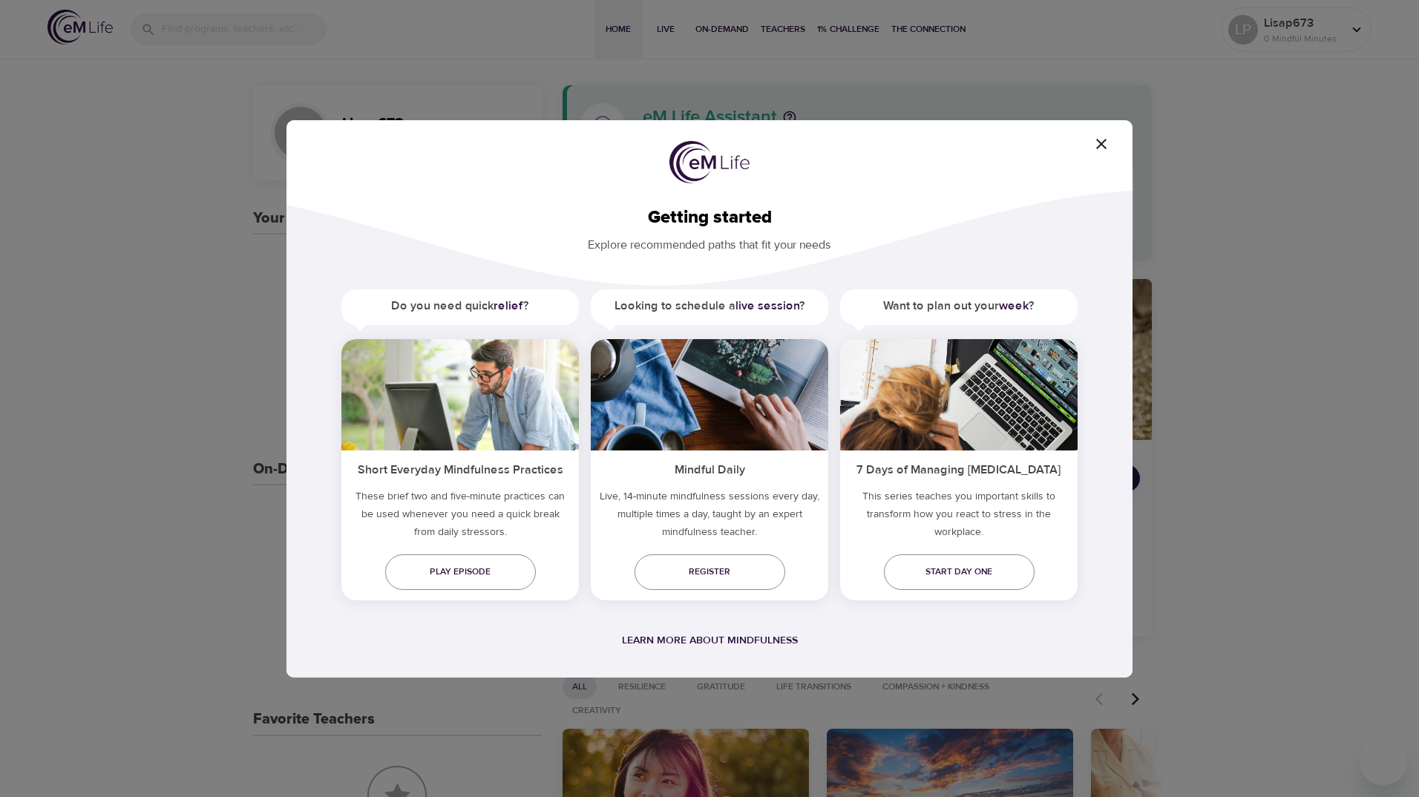
click at [1105, 138] on icon "button" at bounding box center [1101, 144] width 18 height 18
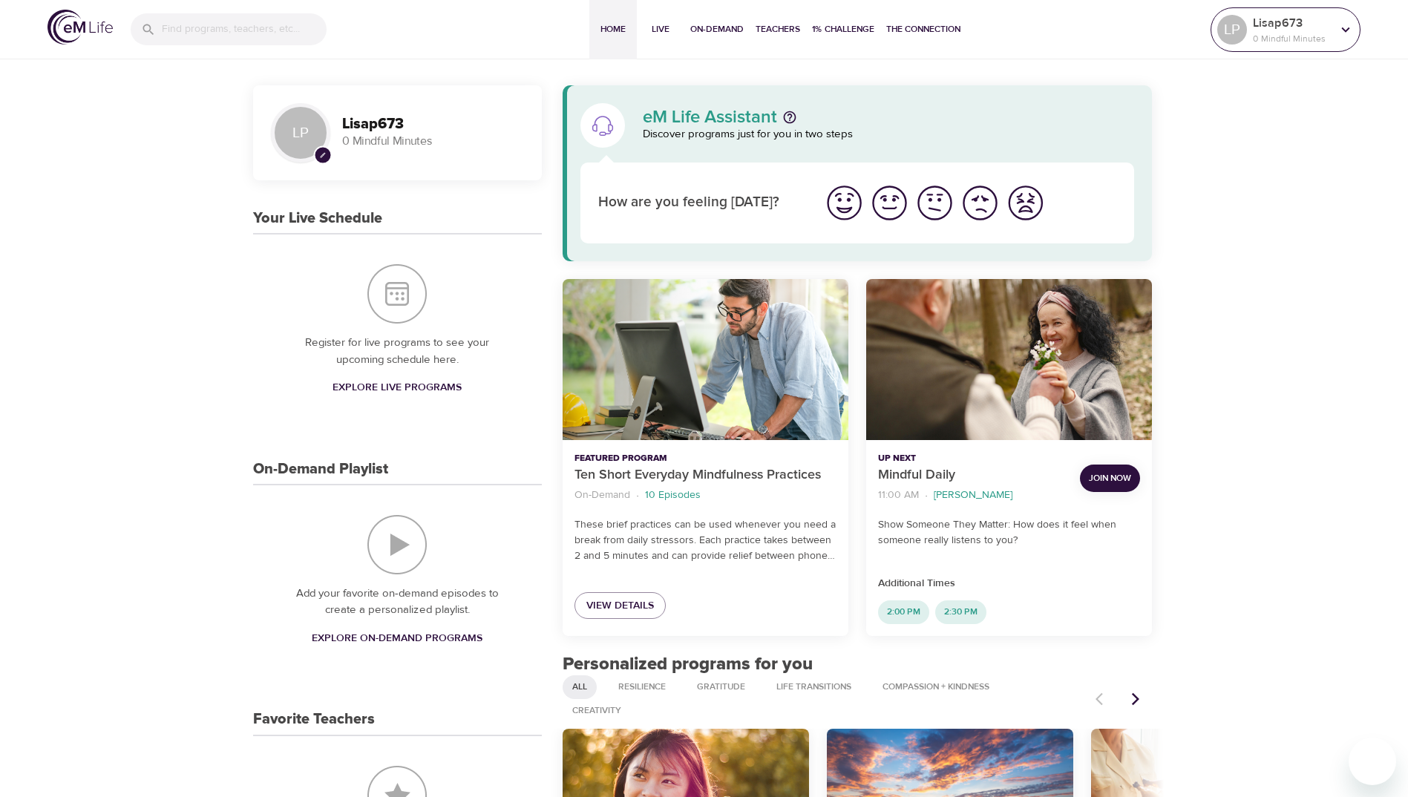
click at [1347, 30] on icon at bounding box center [1346, 29] width 8 height 5
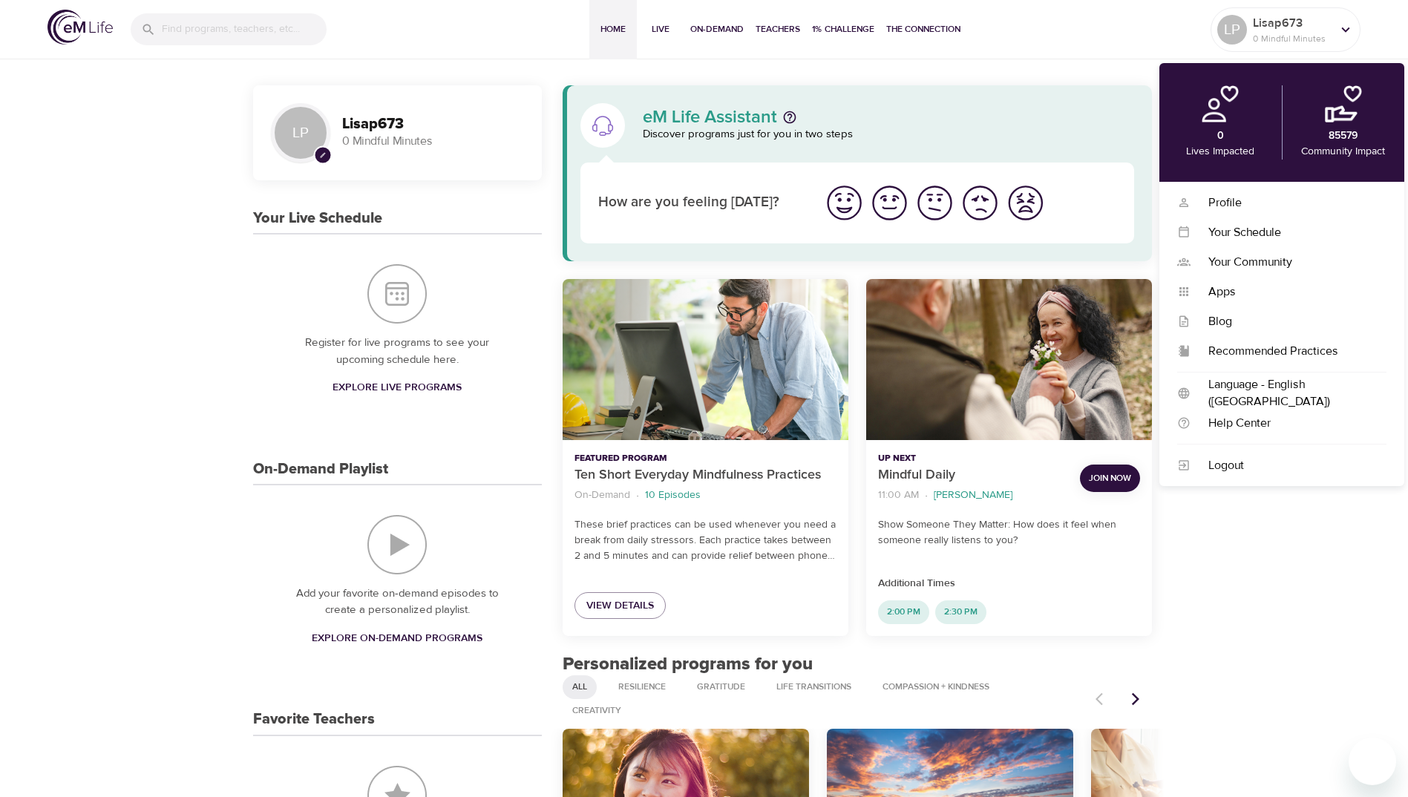
click at [1346, 112] on img at bounding box center [1343, 103] width 37 height 37
click at [1337, 148] on p "Community Impact" at bounding box center [1343, 152] width 84 height 16
click at [1221, 197] on div "Profile" at bounding box center [1288, 202] width 196 height 17
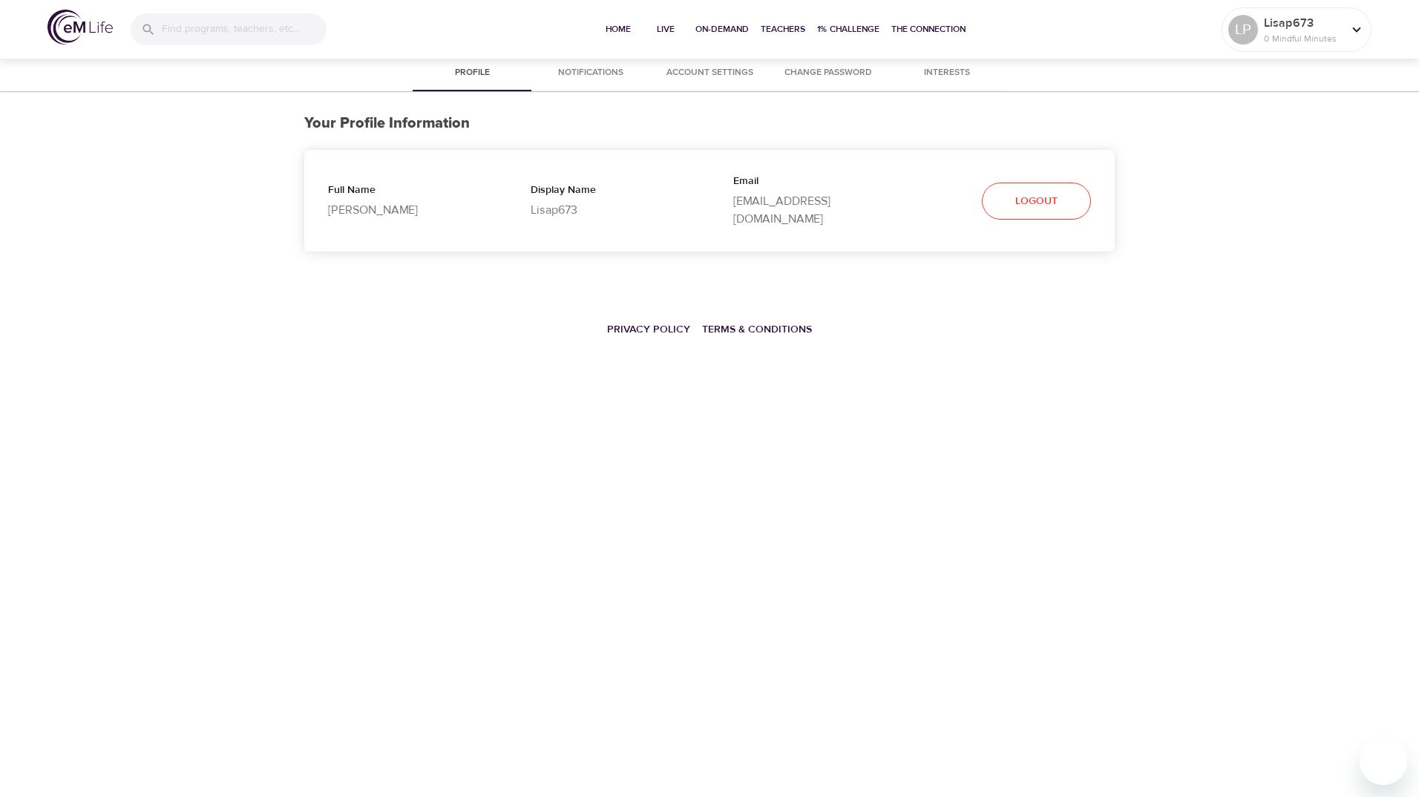
click at [338, 201] on p "[PERSON_NAME]" at bounding box center [405, 210] width 155 height 18
click at [80, 32] on img at bounding box center [79, 27] width 65 height 35
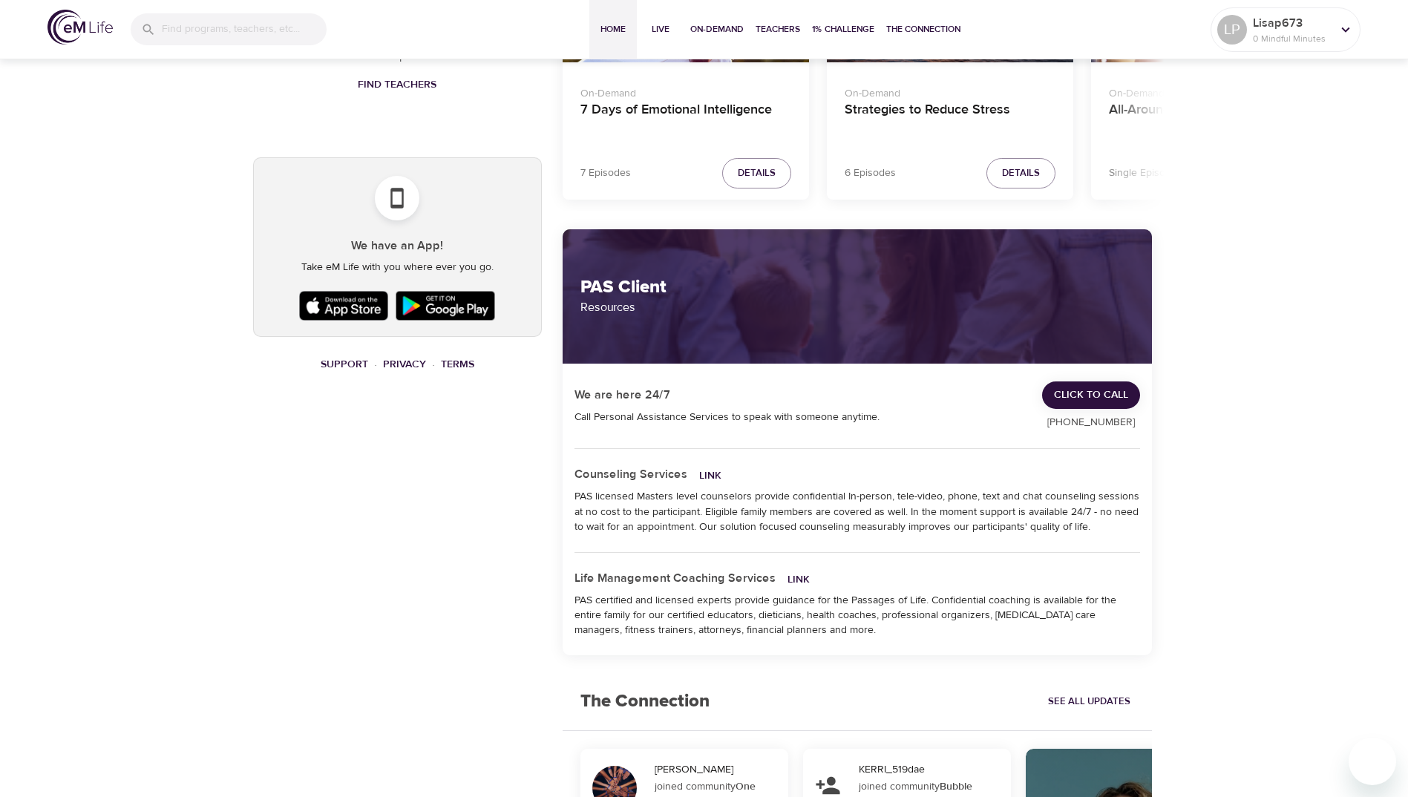
scroll to position [816, 0]
